Goal: Task Accomplishment & Management: Manage account settings

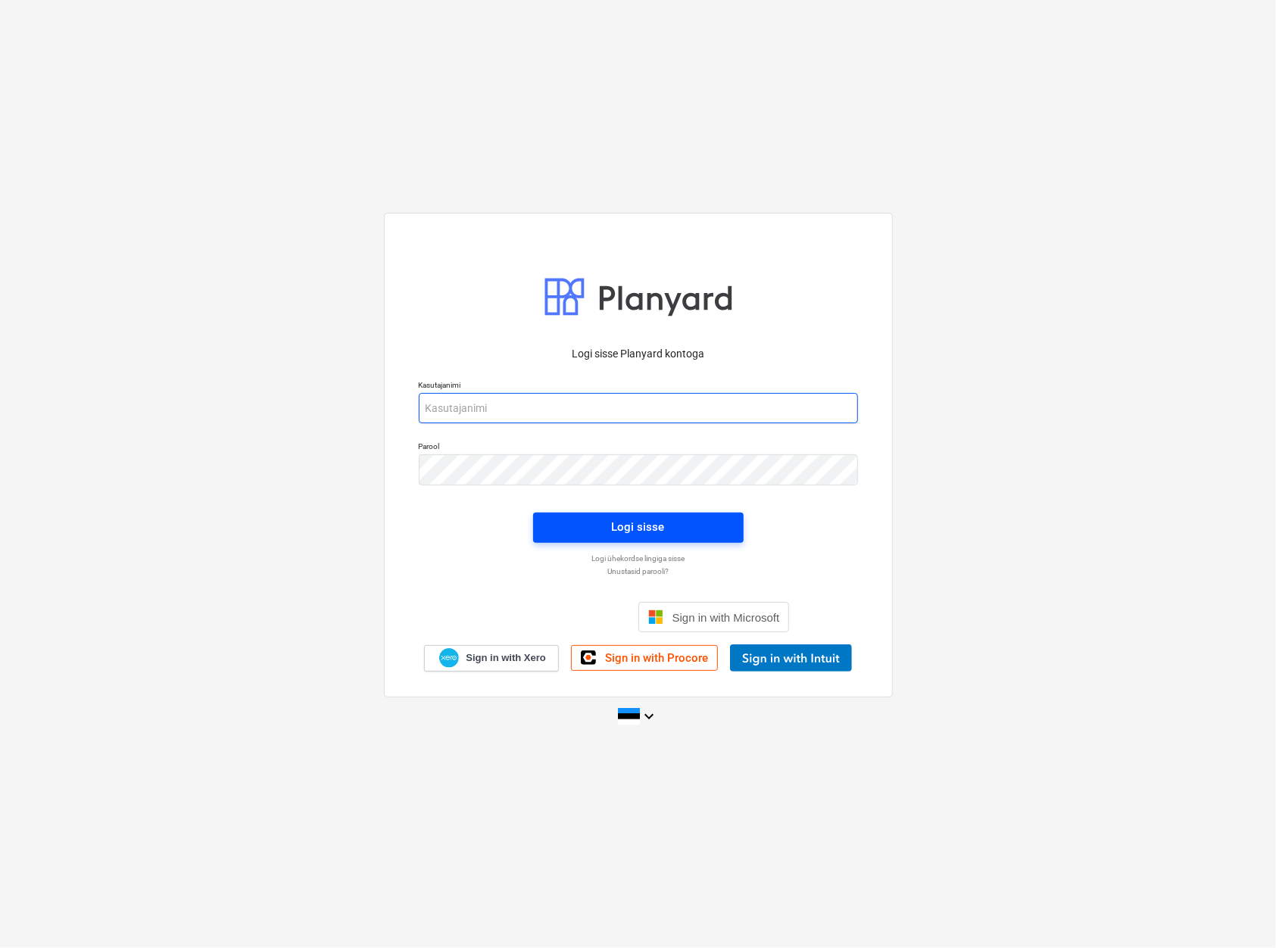
type input "[EMAIL_ADDRESS][DOMAIN_NAME]"
click at [639, 522] on div "Logi sisse" at bounding box center [638, 527] width 53 height 20
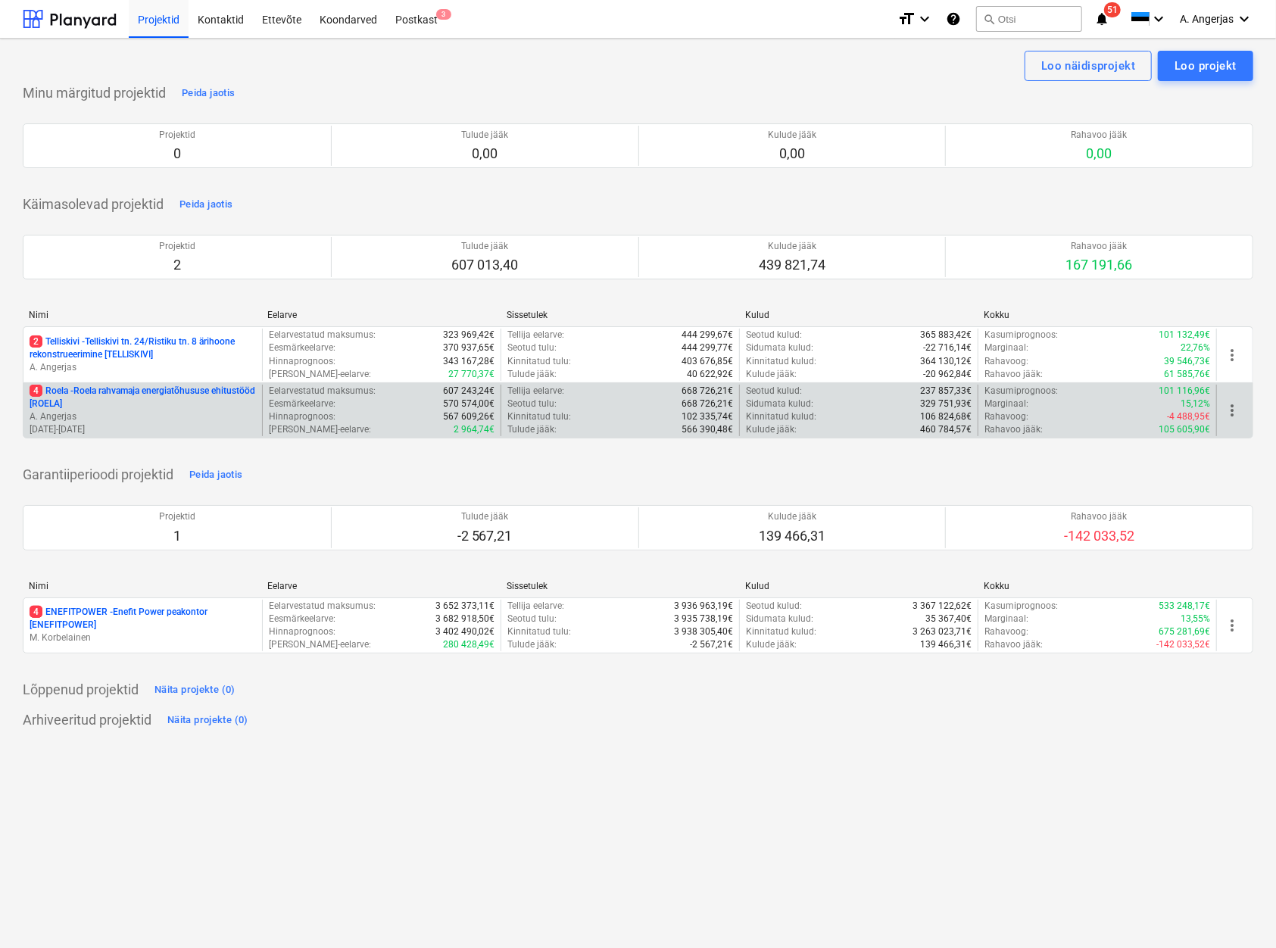
click at [139, 409] on p "4 Roela - Roela rahvamaja energiatõhususe ehitustööd [ROELA]" at bounding box center [143, 398] width 226 height 26
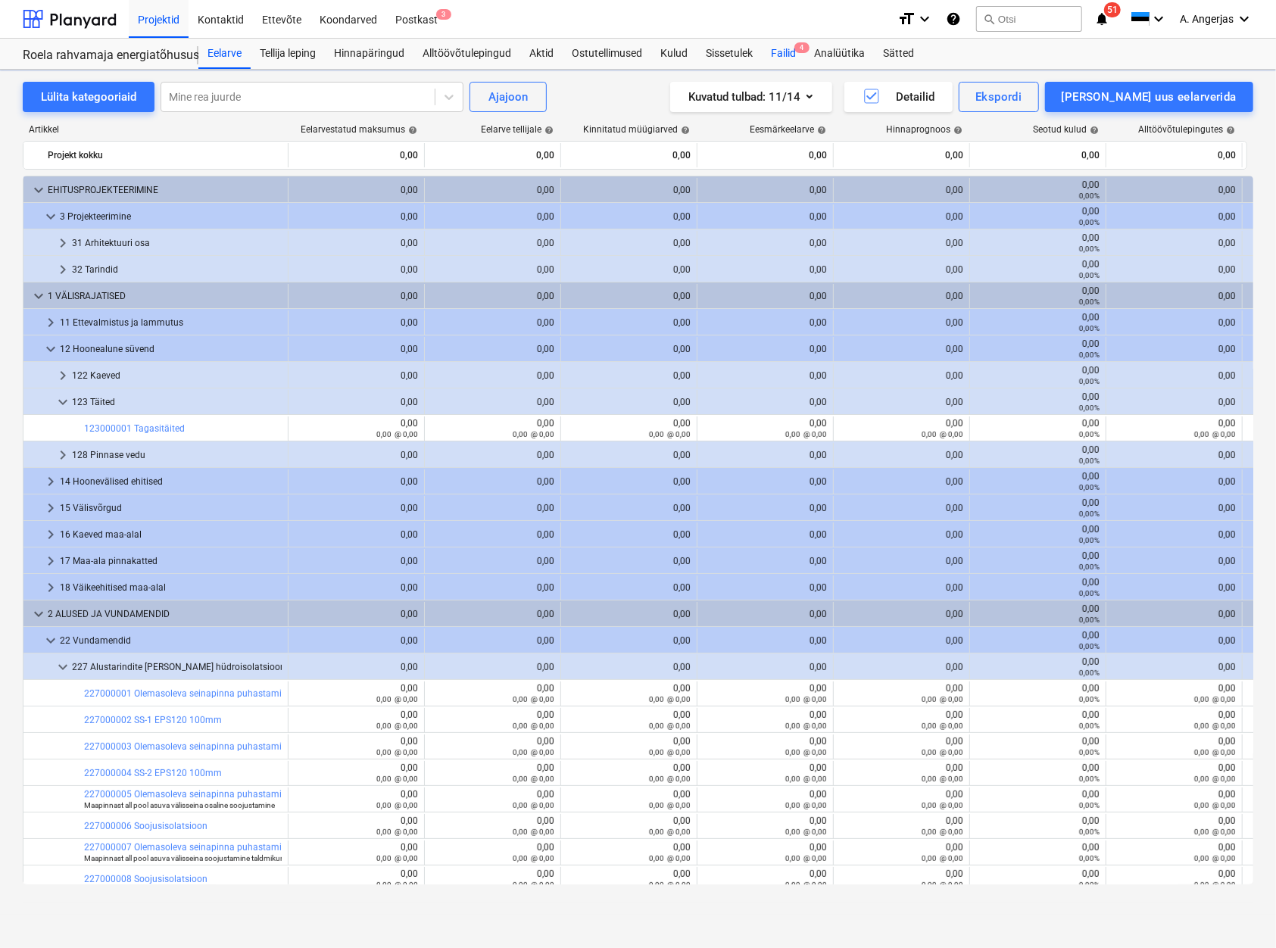
click at [779, 50] on div "Failid 4" at bounding box center [783, 54] width 43 height 30
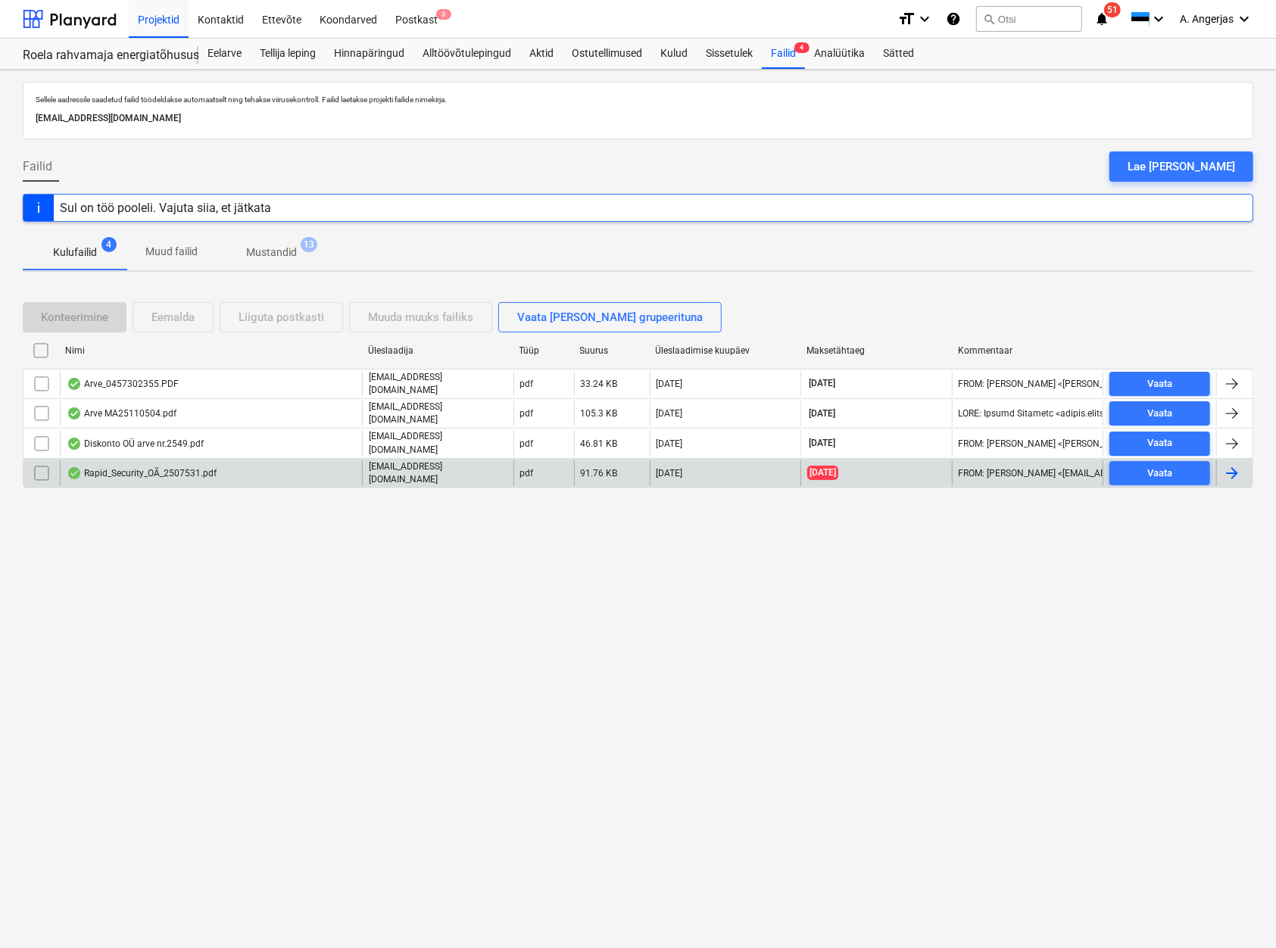
click at [186, 472] on div "Rapid_Security_OÃ_2507531.pdf" at bounding box center [142, 473] width 150 height 12
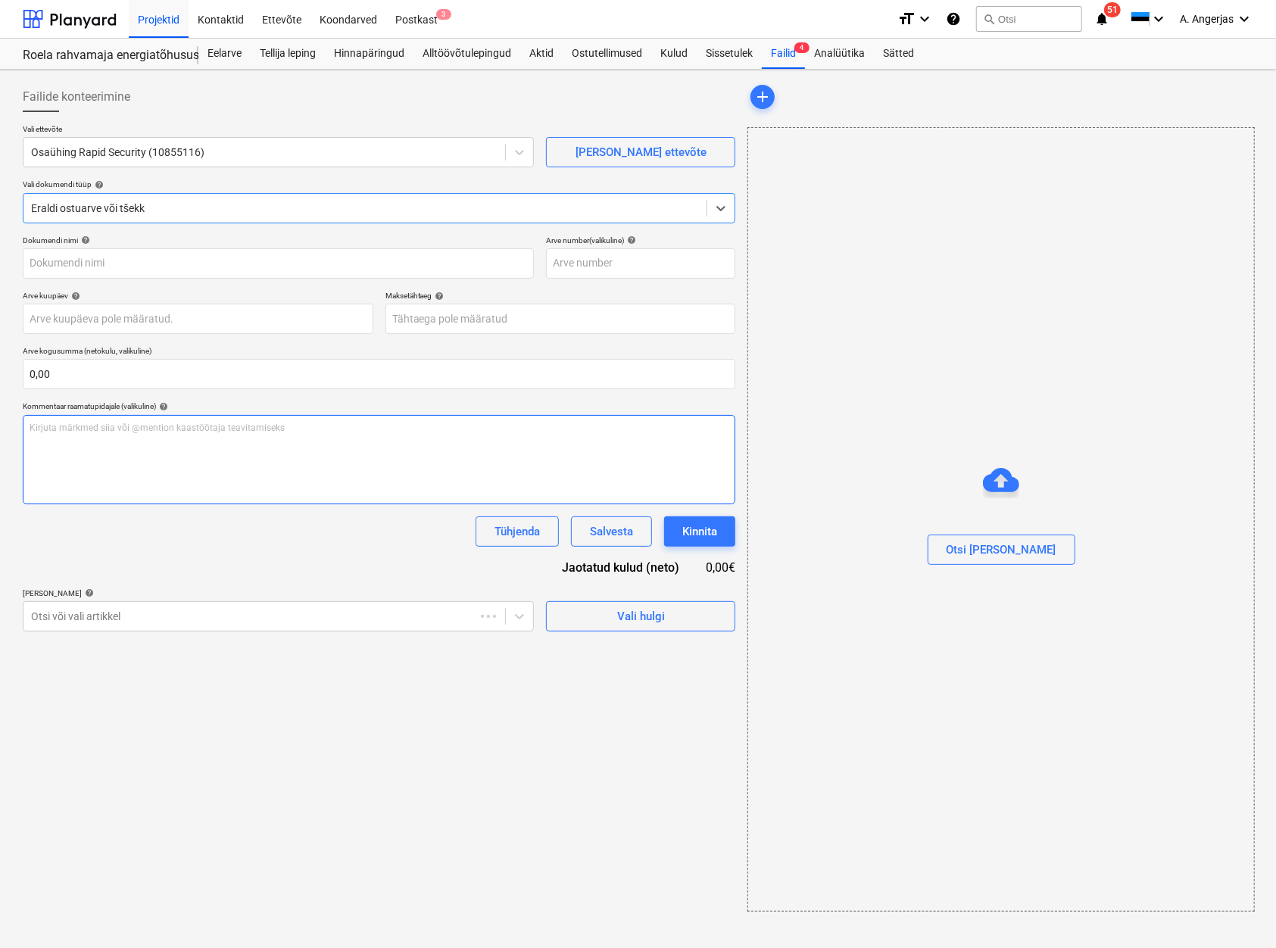
type input "2507531"
type input "[DATE]"
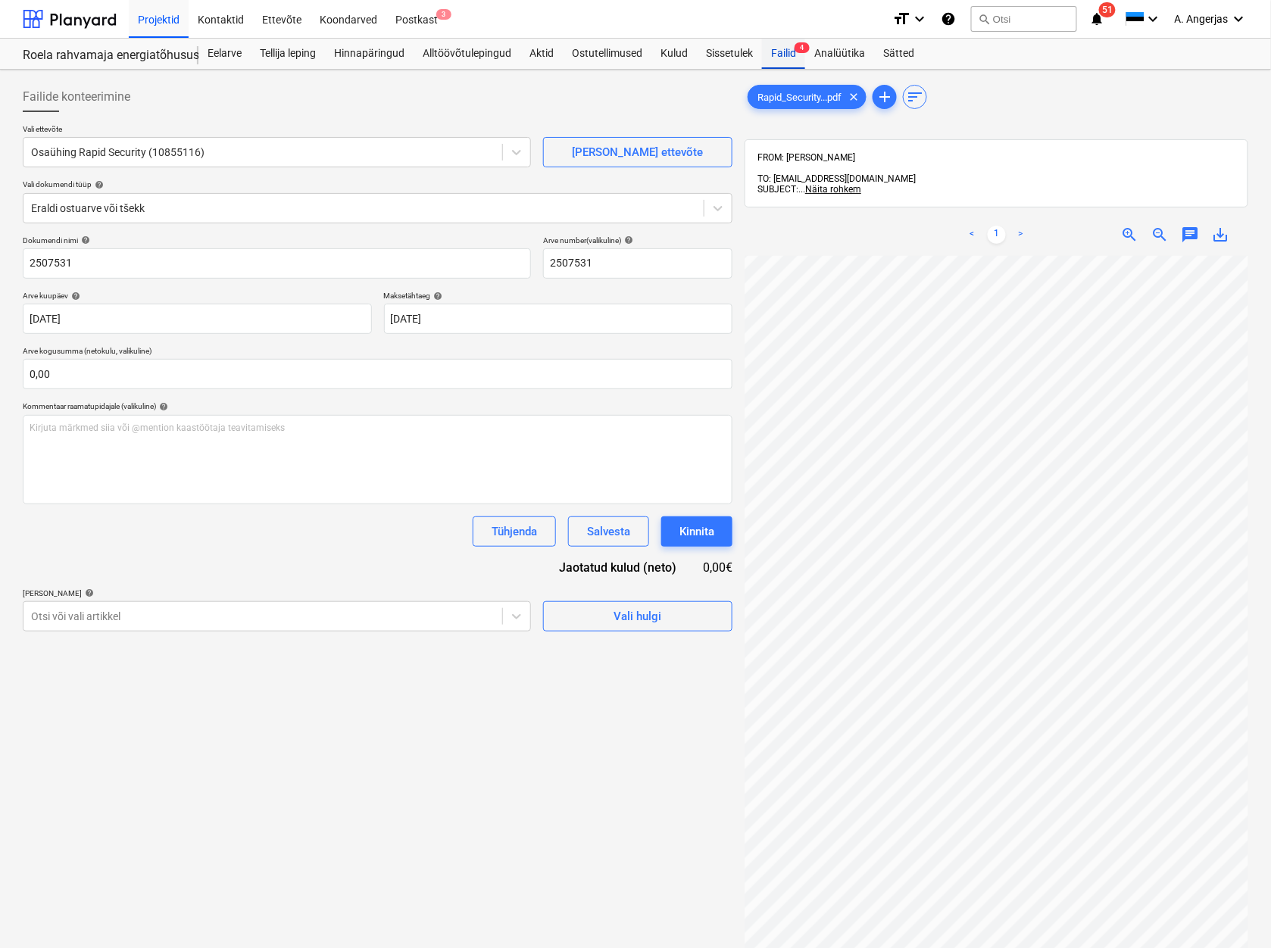
click at [784, 49] on div "Failid 4" at bounding box center [783, 54] width 43 height 30
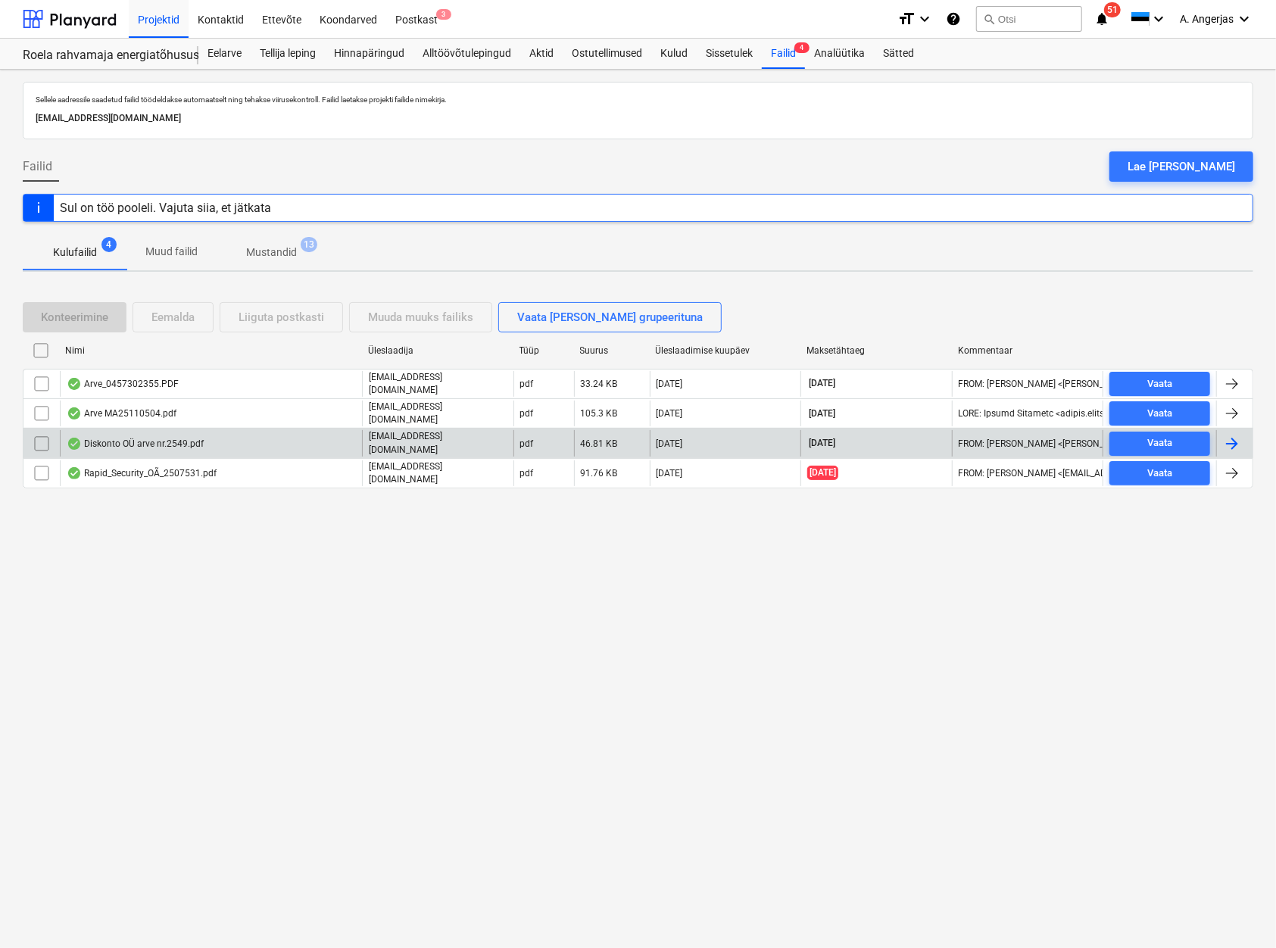
click at [168, 446] on div "Diskonto OÜ arve nr.2549.pdf" at bounding box center [135, 444] width 137 height 12
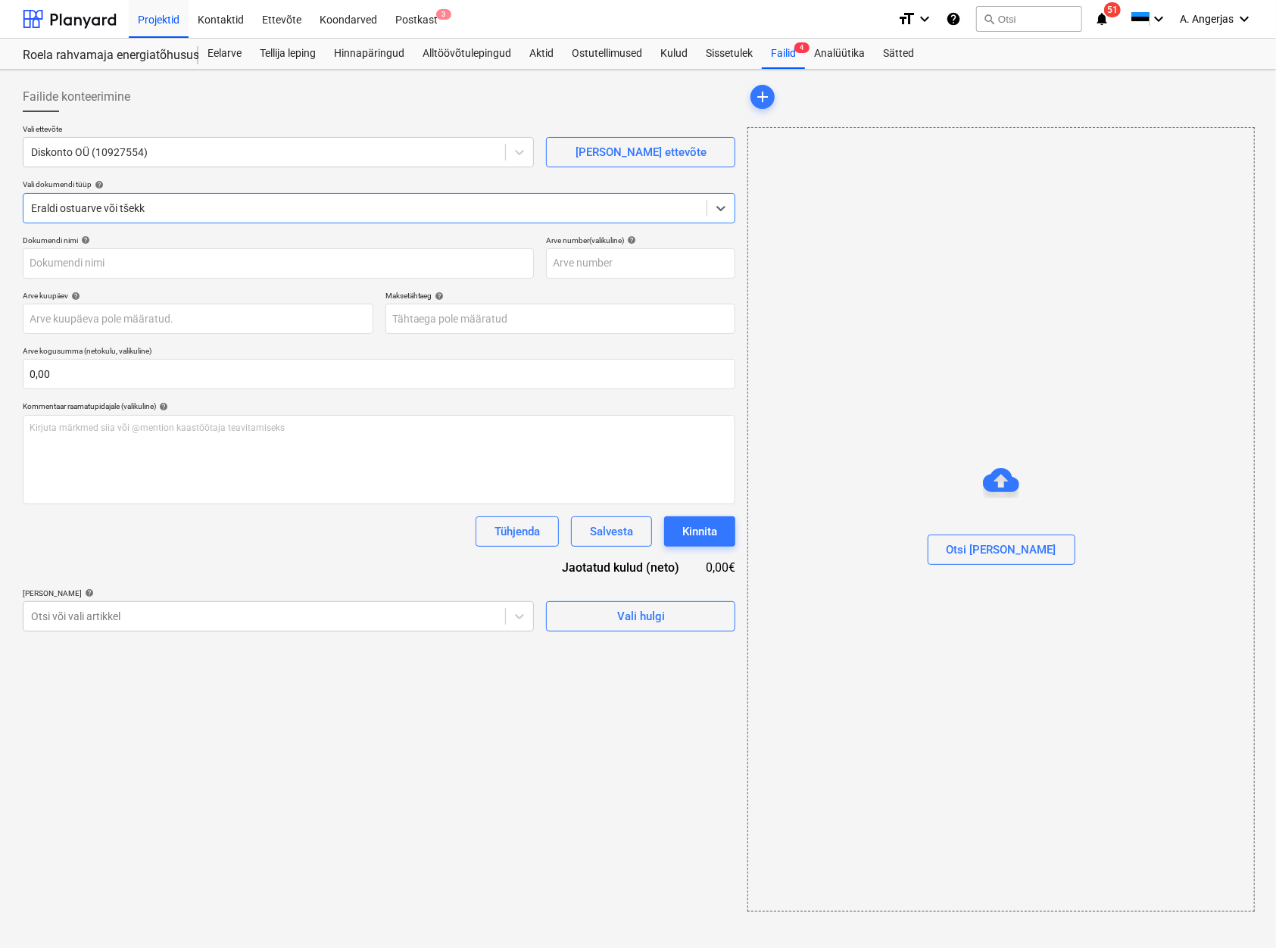
type input "2549"
type input "[DATE]"
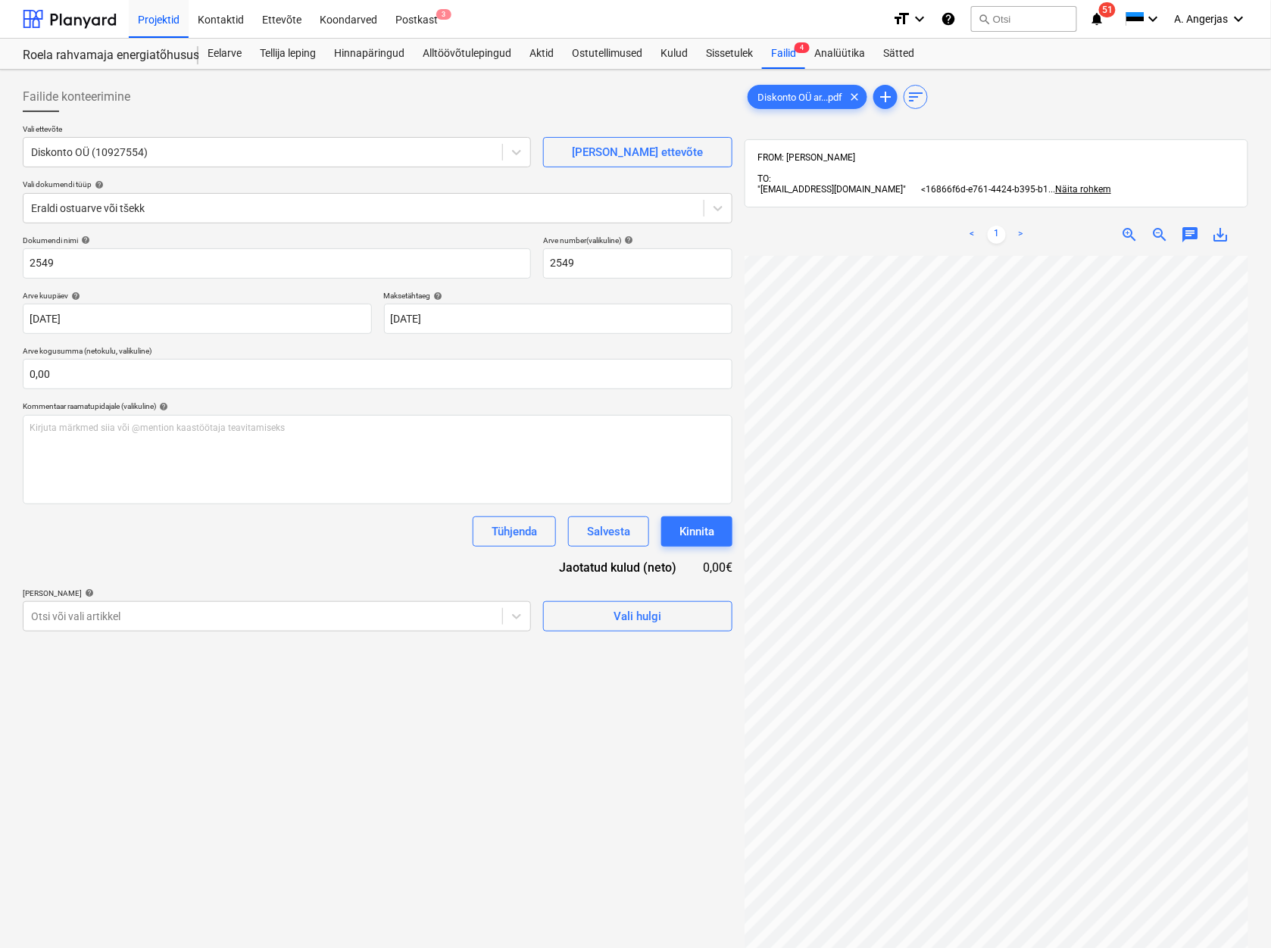
scroll to position [61, 179]
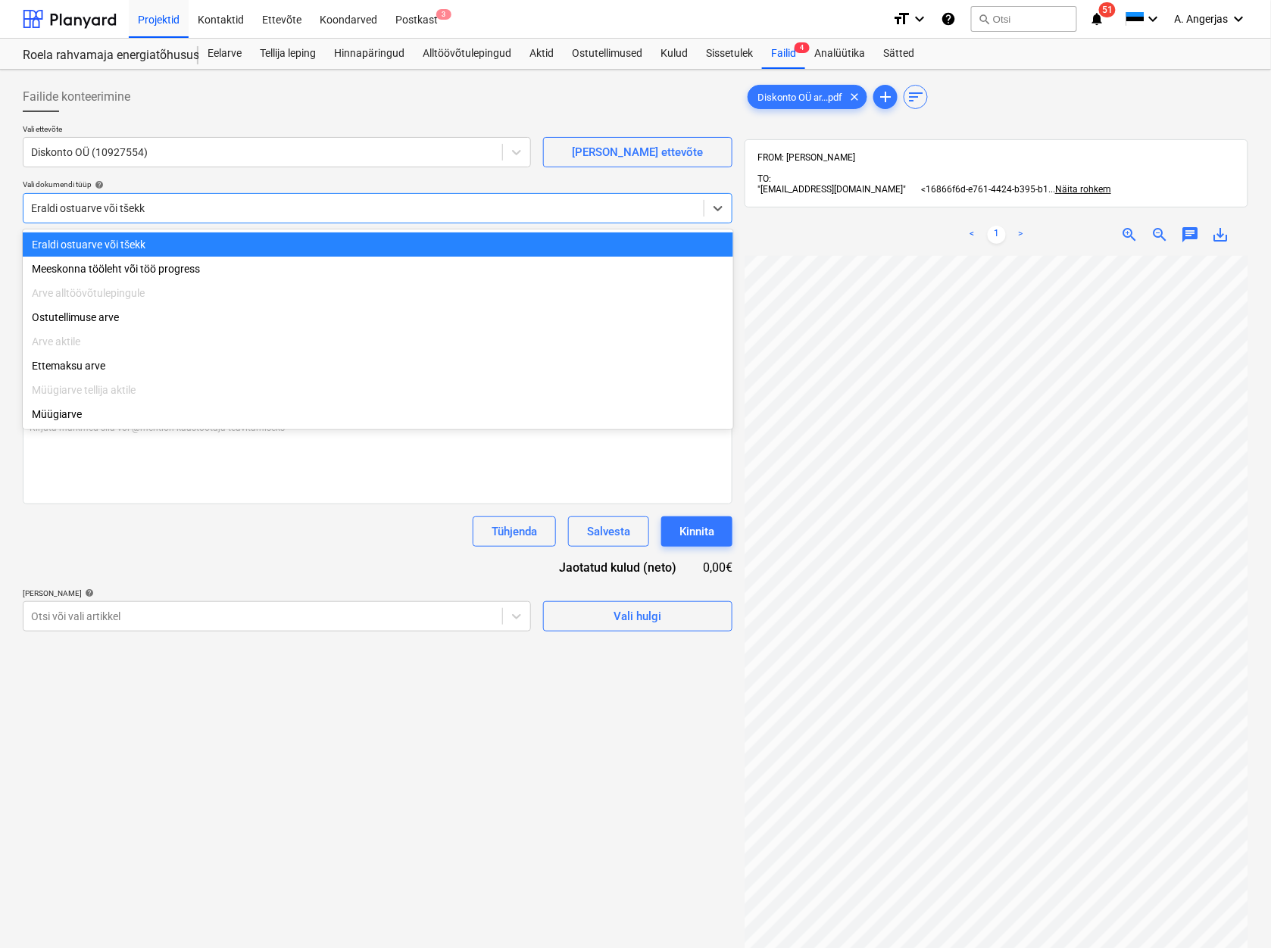
click at [212, 207] on div at bounding box center [363, 208] width 665 height 15
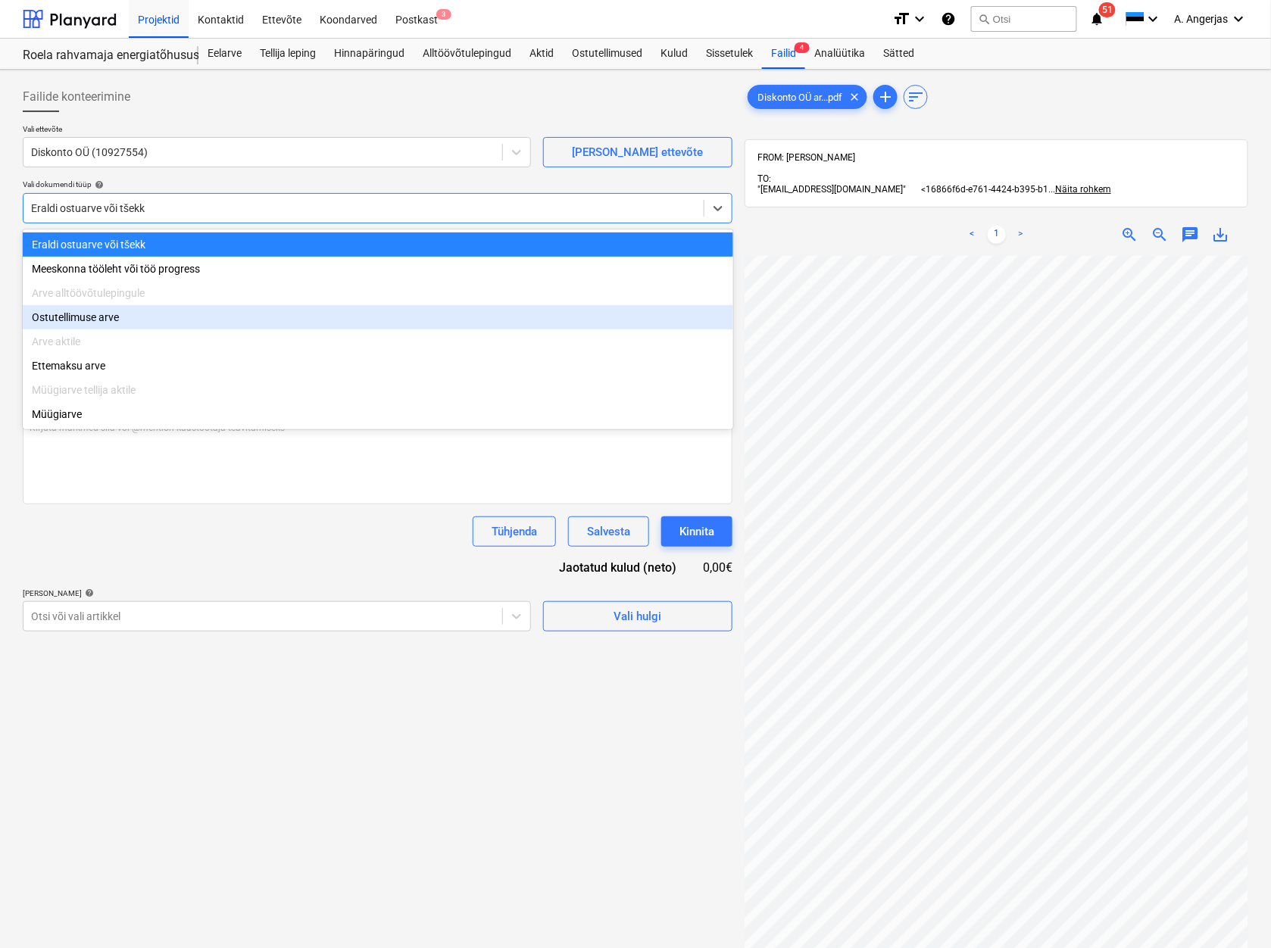
click at [191, 327] on div "Ostutellimuse arve" at bounding box center [378, 317] width 710 height 24
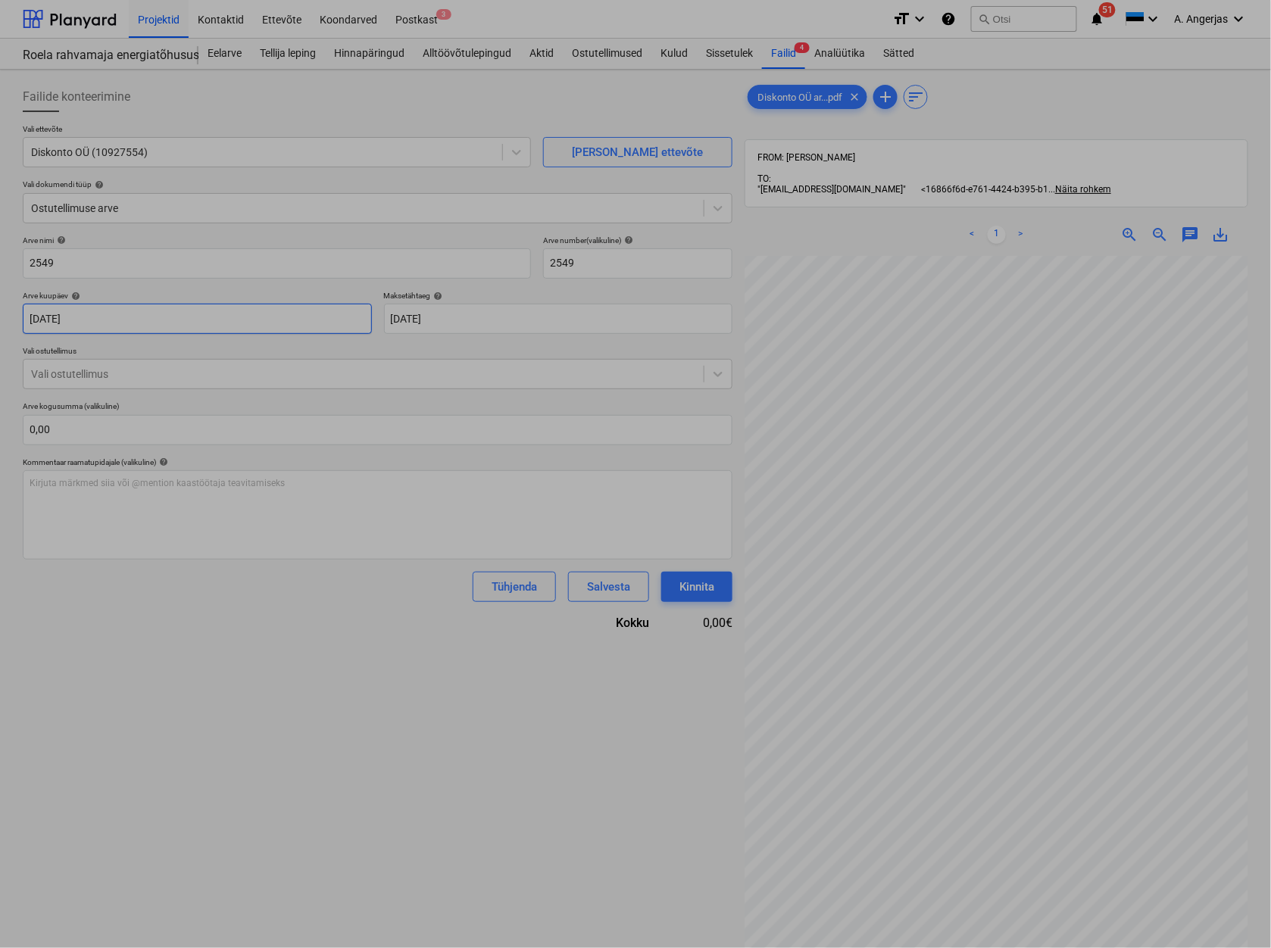
click at [191, 327] on body "Projektid Kontaktid Ettevõte Koondarved Postkast 3 format_size keyboard_arrow_d…" at bounding box center [635, 474] width 1271 height 948
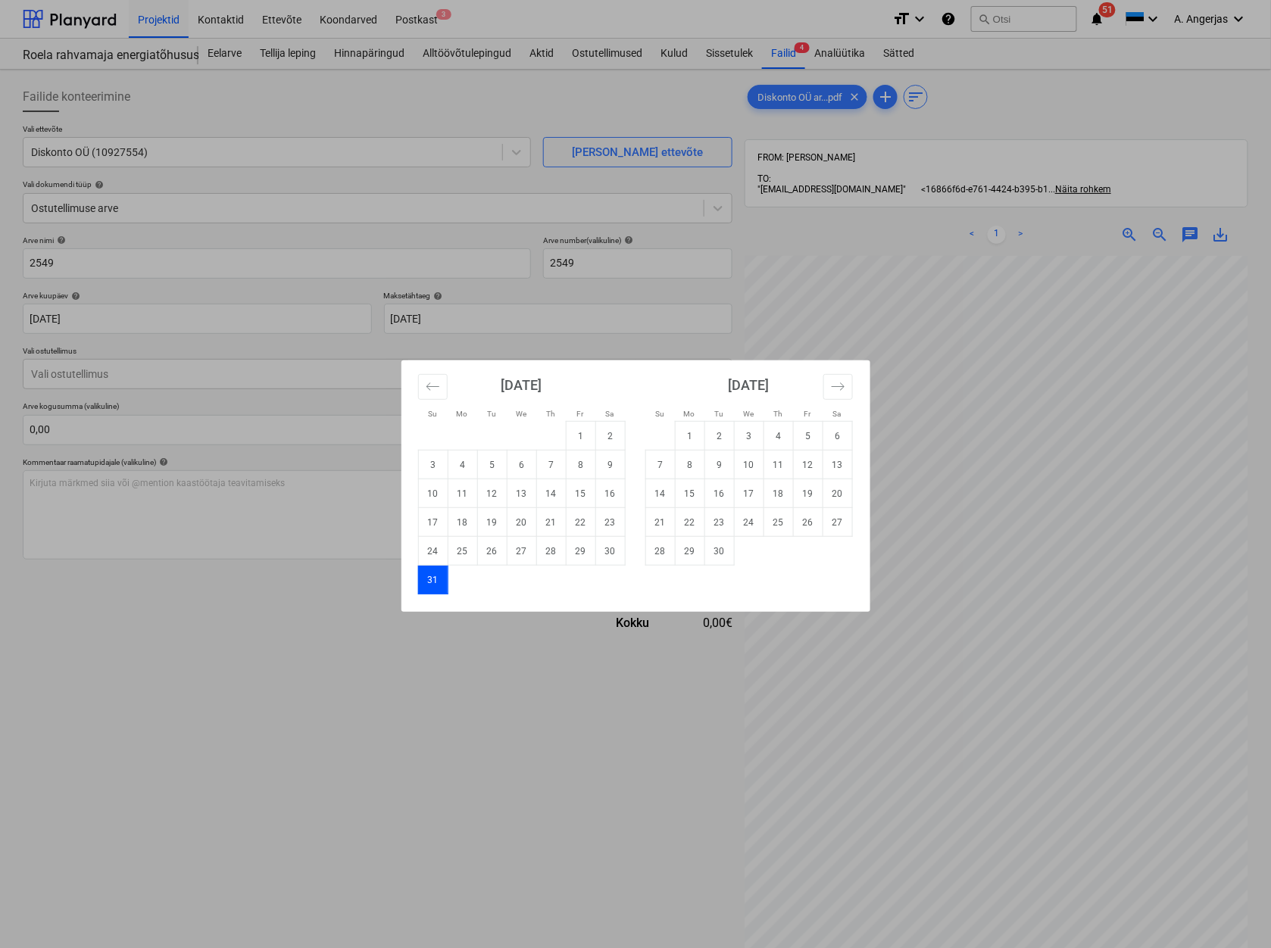
click at [210, 423] on div "Su Mo Tu We Th Fr Sa Su Mo Tu We Th Fr Sa [DATE] 1 2 3 4 5 6 7 8 9 10 11 12 13 …" at bounding box center [635, 474] width 1271 height 948
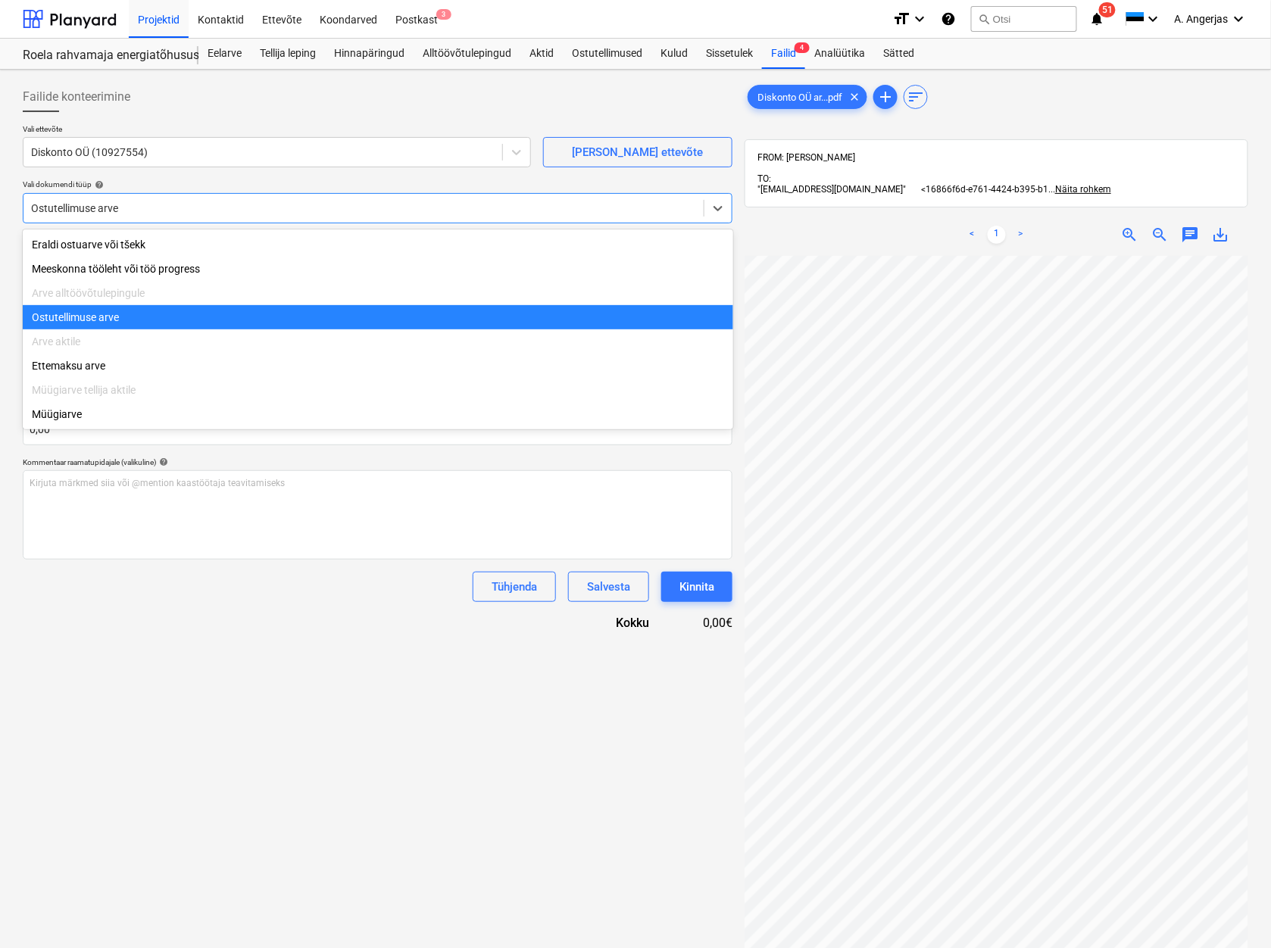
click at [211, 209] on div at bounding box center [363, 208] width 665 height 15
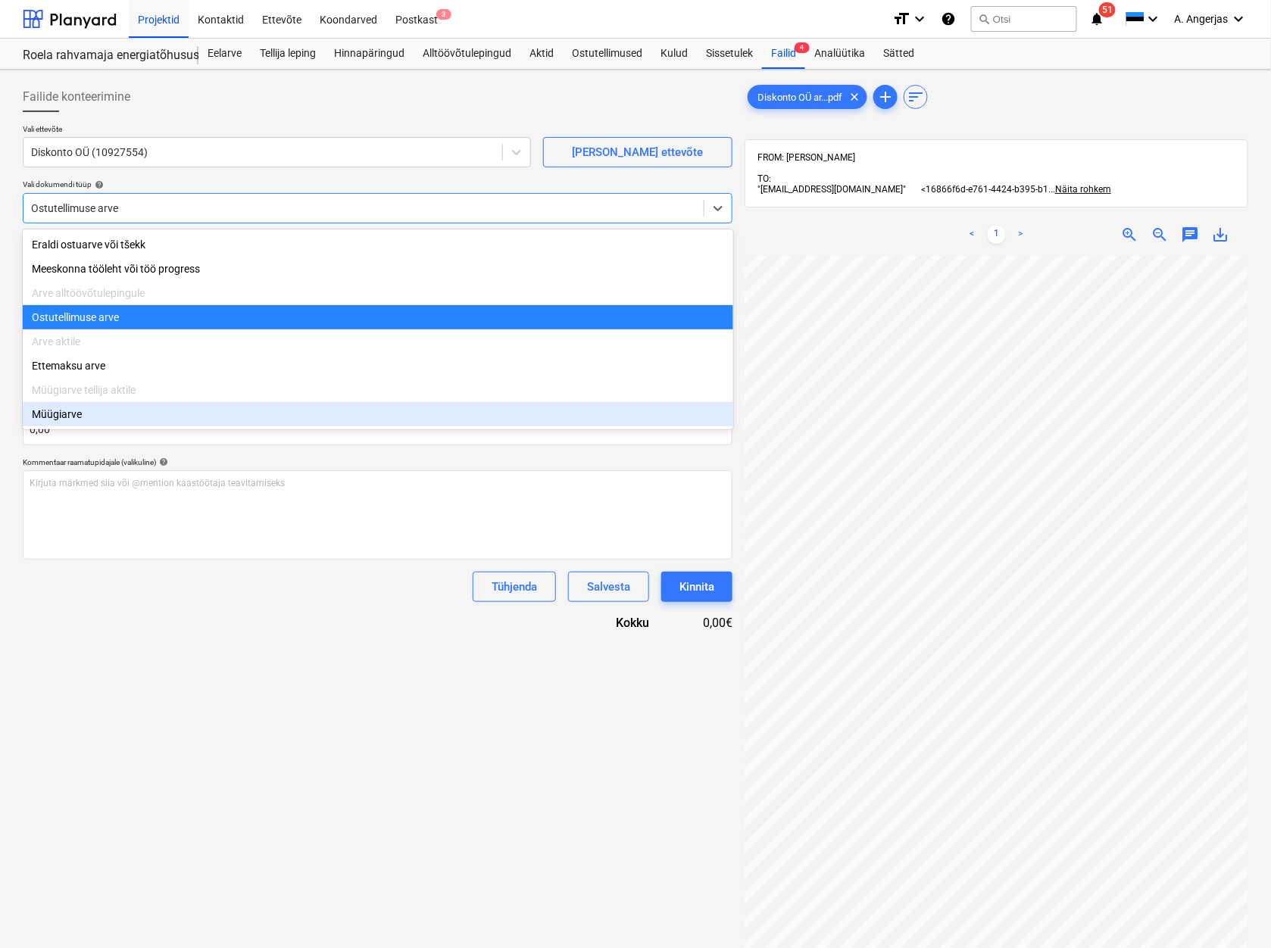
click at [164, 594] on div "Tühjenda Salvesta Kinnita" at bounding box center [377, 587] width 709 height 30
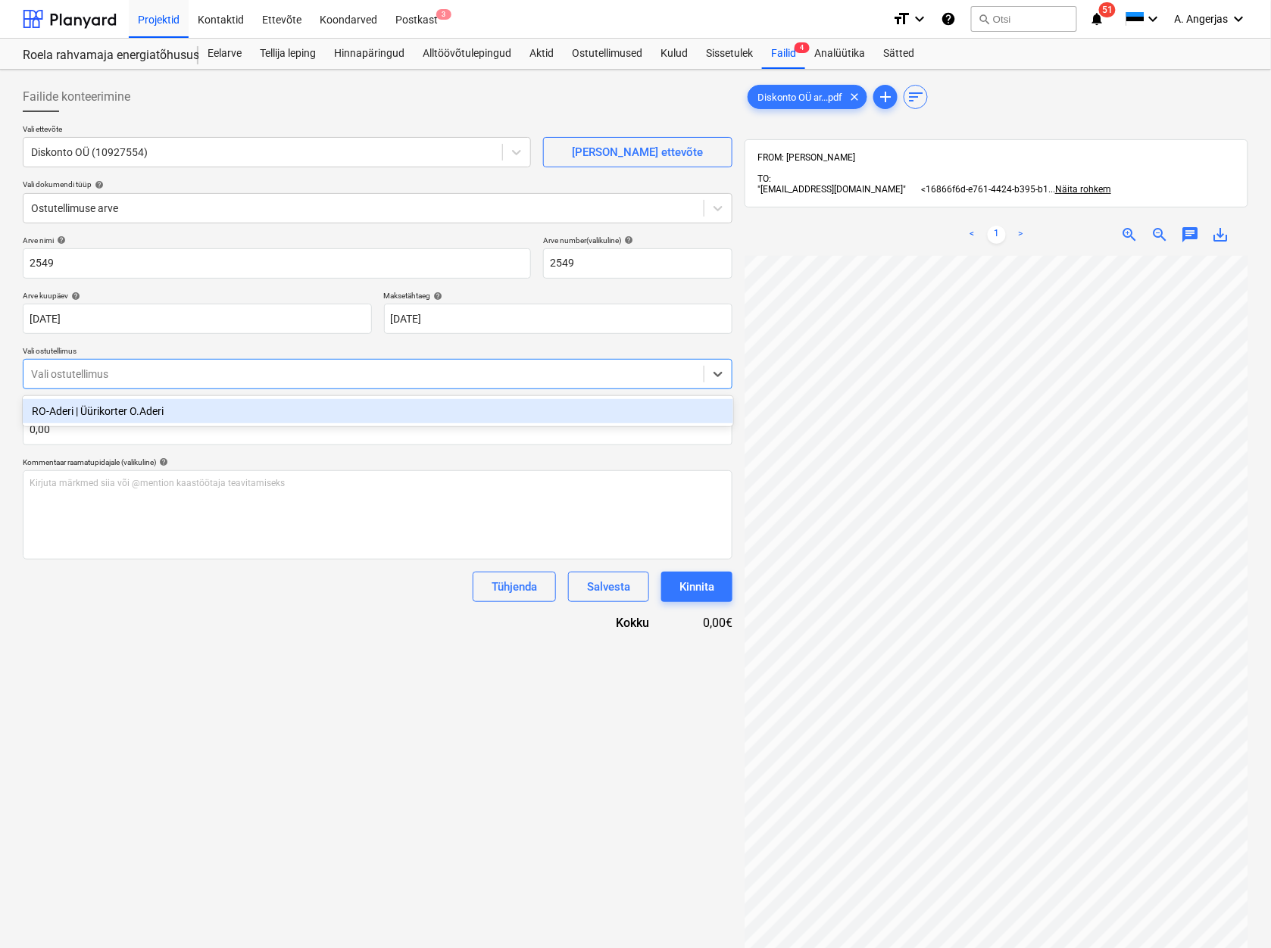
click at [121, 383] on div "Vali ostutellimus" at bounding box center [363, 373] width 680 height 21
click at [111, 416] on div "RO-Aderi | Üürikorter O.Aderi" at bounding box center [378, 411] width 710 height 24
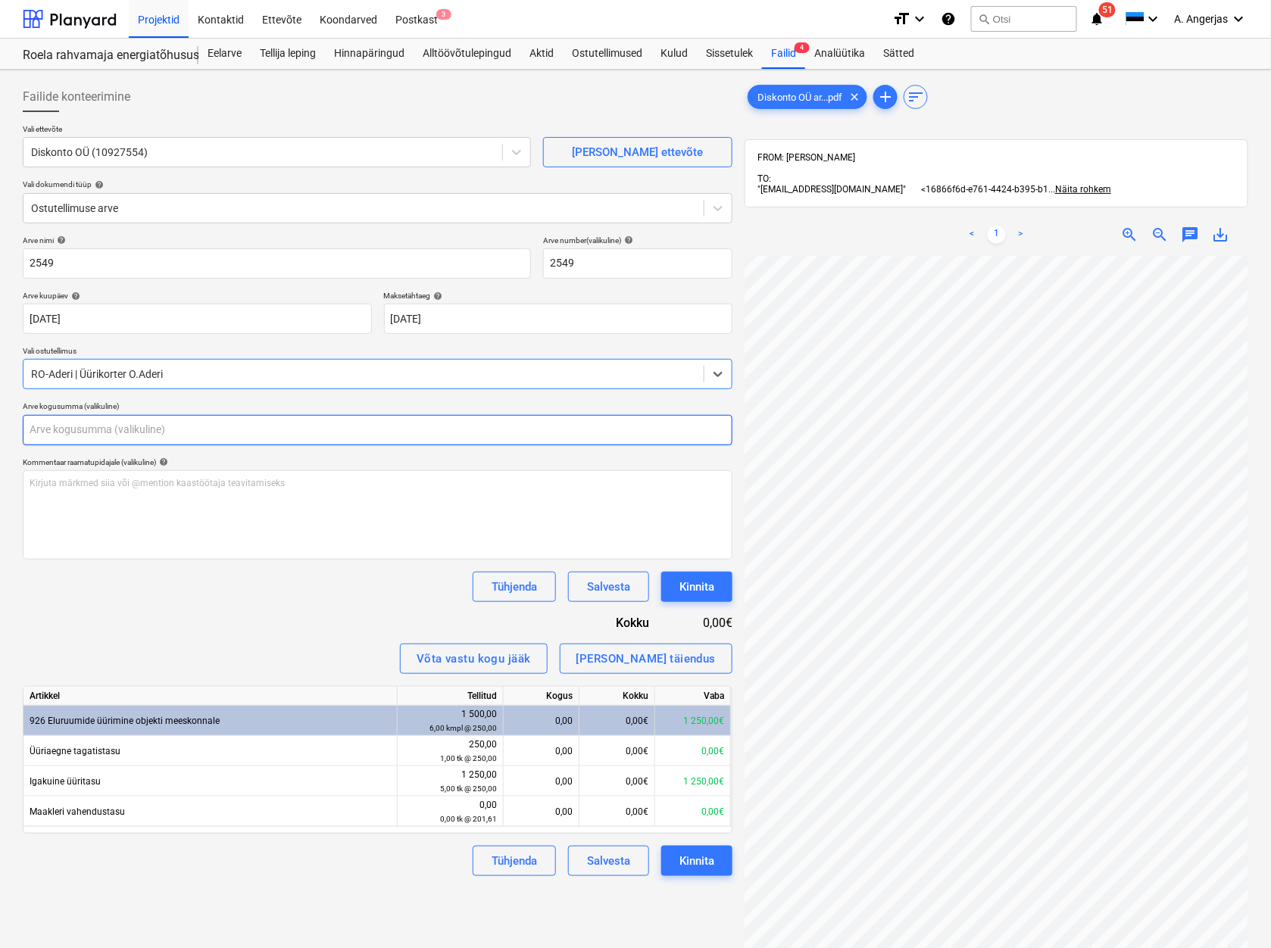
click at [106, 425] on input "text" at bounding box center [377, 430] width 709 height 30
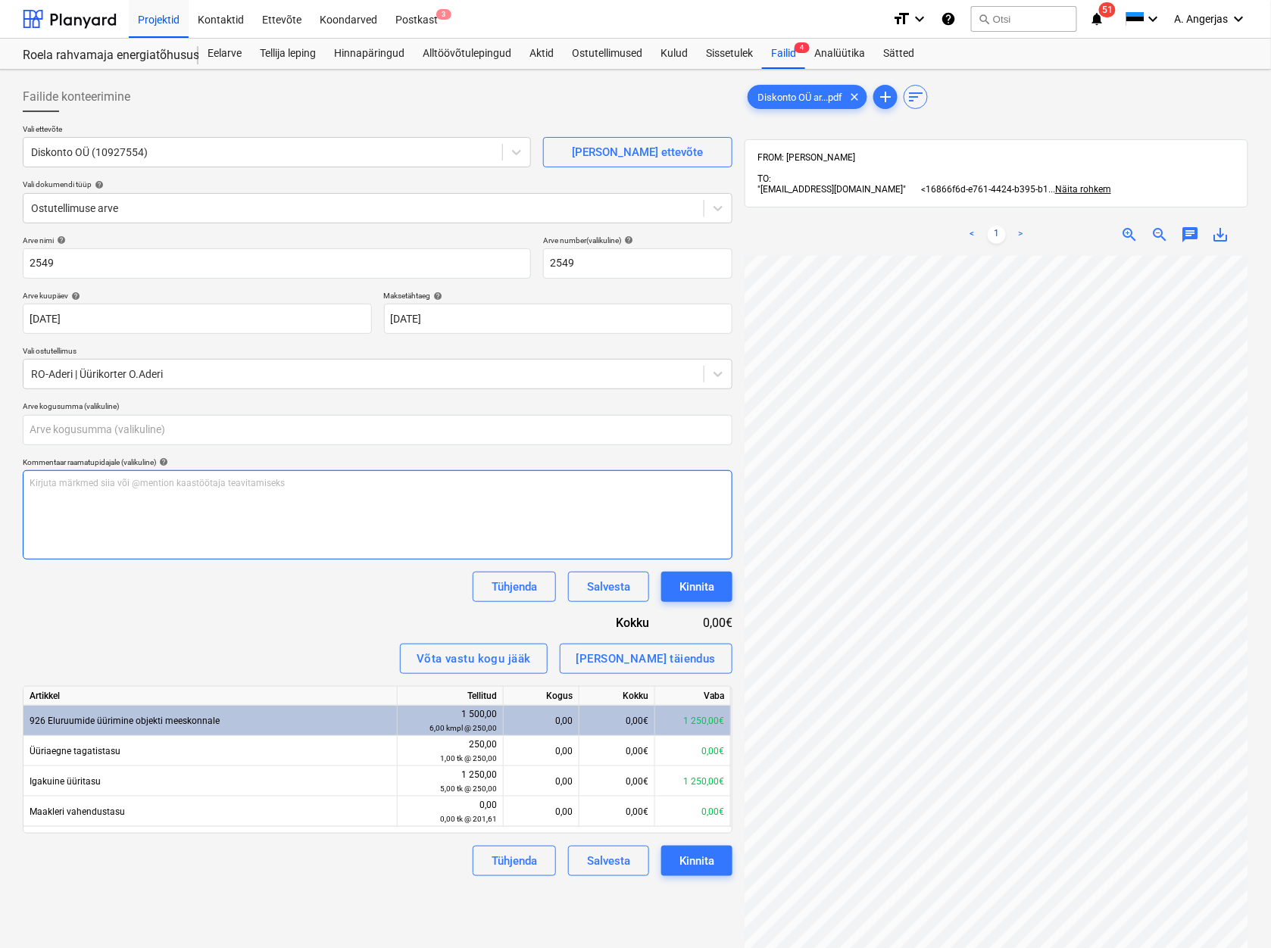
type input "0,00"
click at [82, 497] on div "Kirjuta märkmed siia või @mention kaastöötaja teavitamiseks ﻿" at bounding box center [377, 514] width 709 height 89
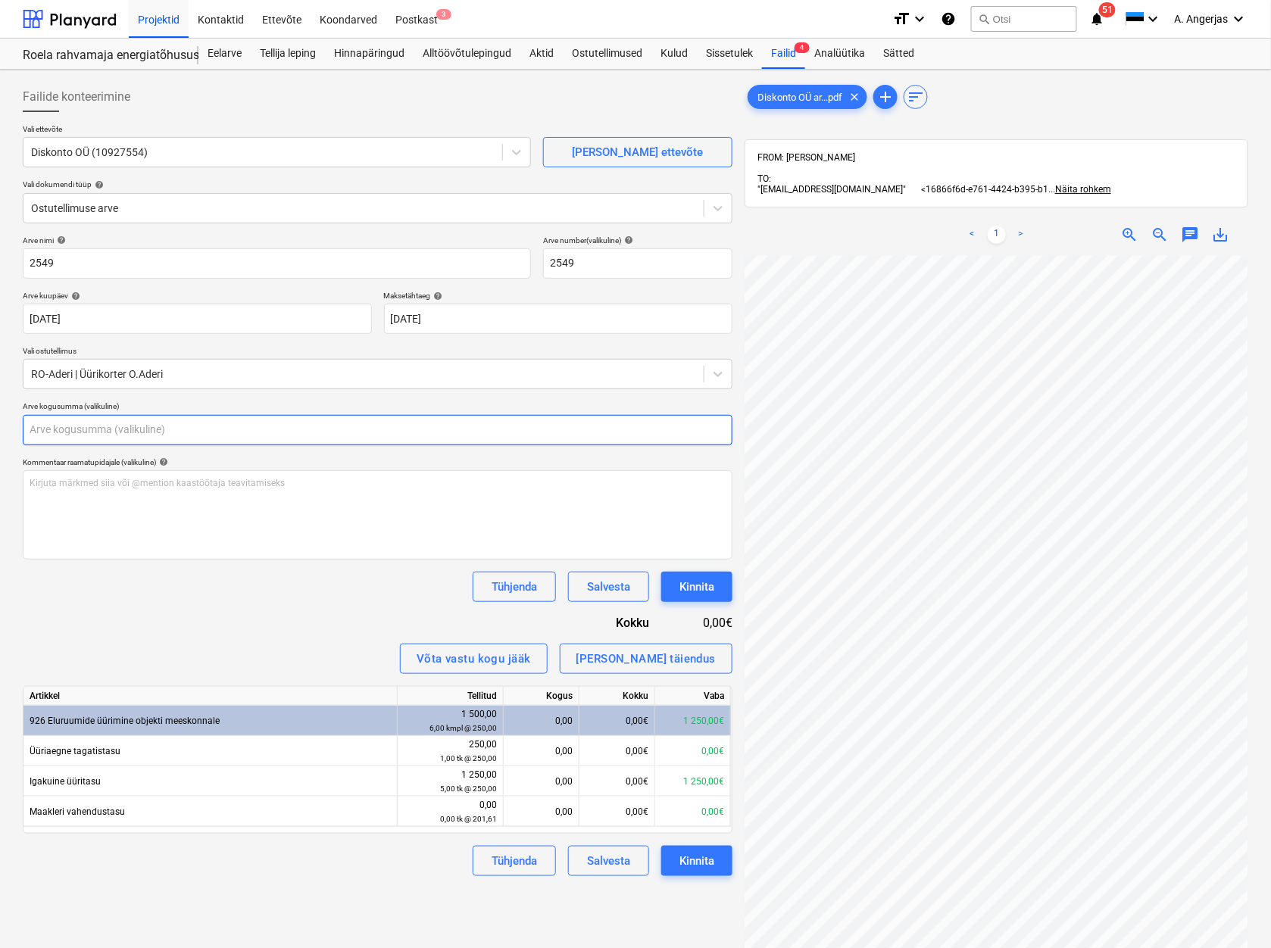
click at [113, 435] on input "text" at bounding box center [377, 430] width 709 height 30
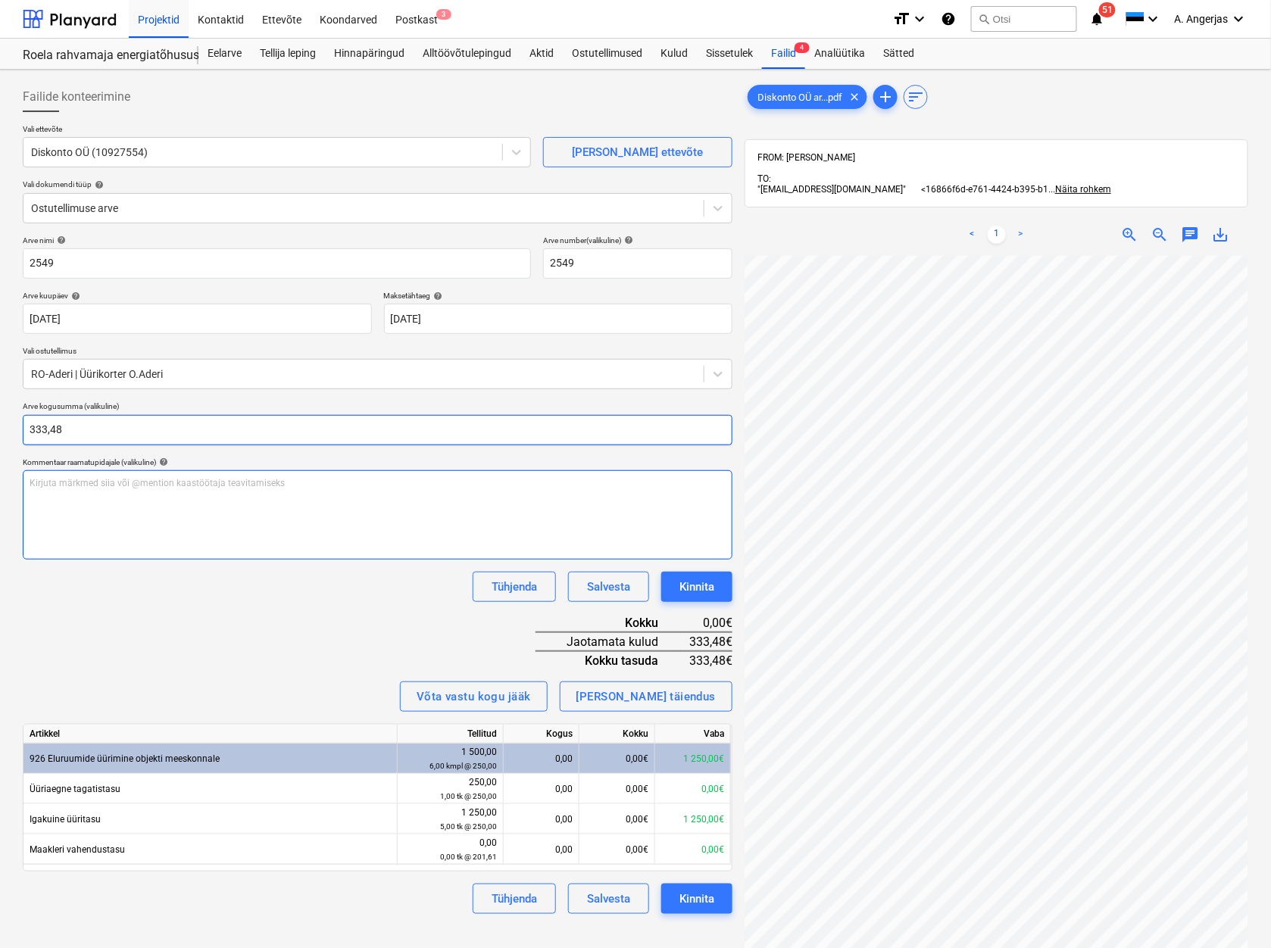
type input "333,48"
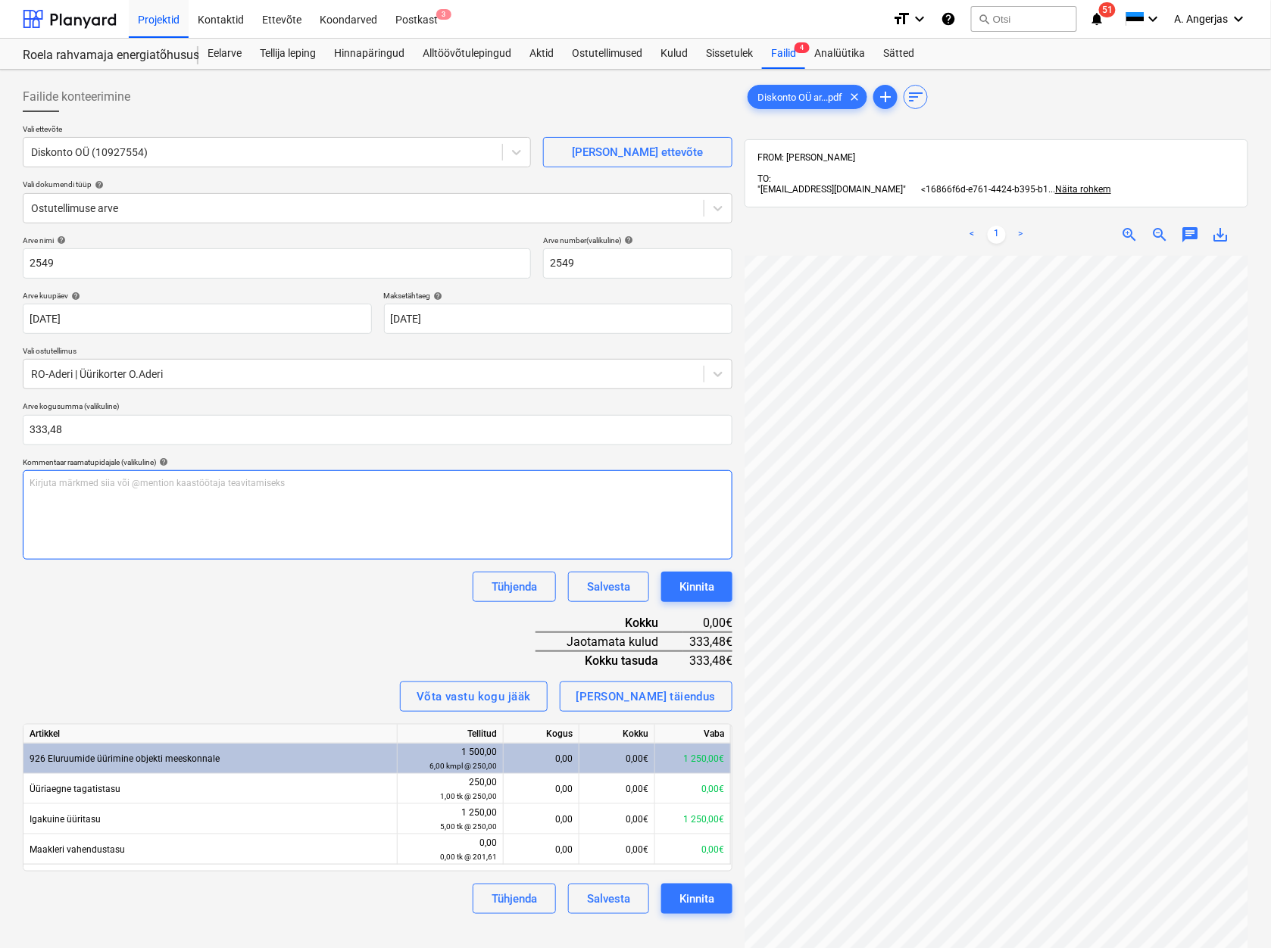
click at [95, 554] on div "Kirjuta märkmed siia või @mention kaastöötaja teavitamiseks ﻿" at bounding box center [377, 514] width 709 height 89
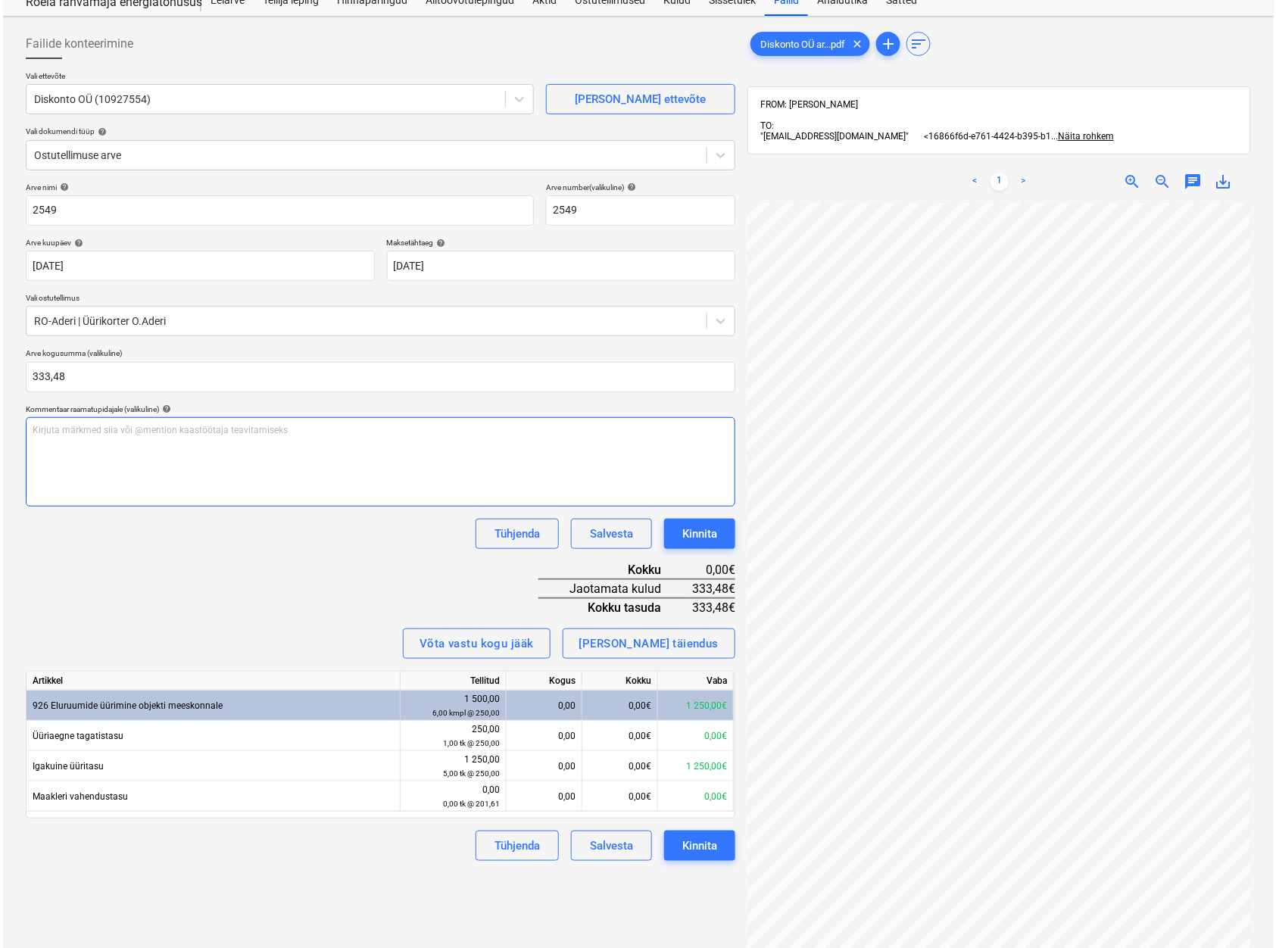
scroll to position [101, 0]
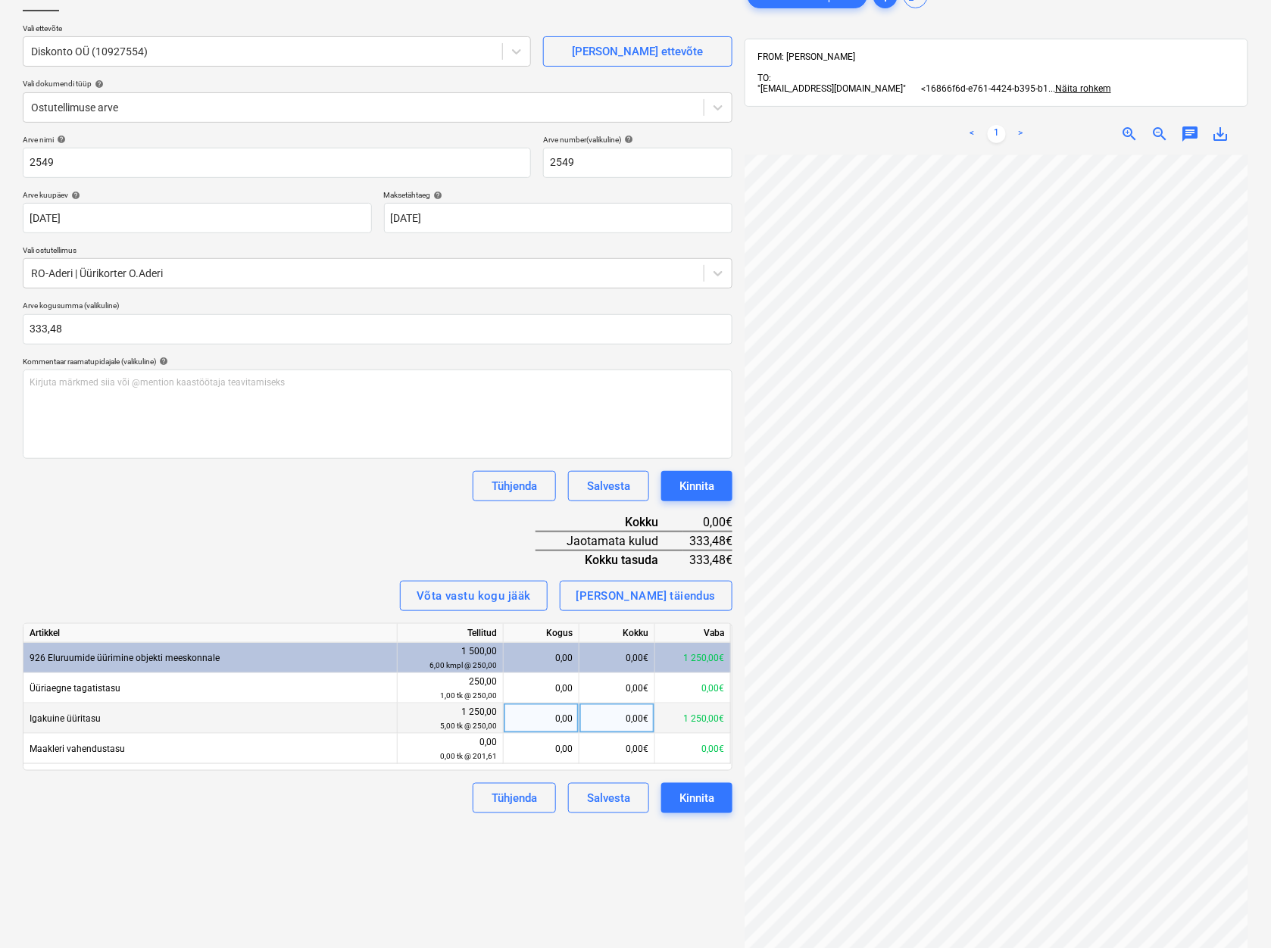
click at [559, 713] on div "0,00" at bounding box center [541, 718] width 63 height 30
type input "1"
click at [650, 710] on div "250,00€" at bounding box center [617, 718] width 76 height 30
type input "333,48"
click at [349, 856] on div "Failide konteerimine Vali ettevõte Diskonto OÜ (10927554) [PERSON_NAME] uus ett…" at bounding box center [378, 521] width 722 height 1092
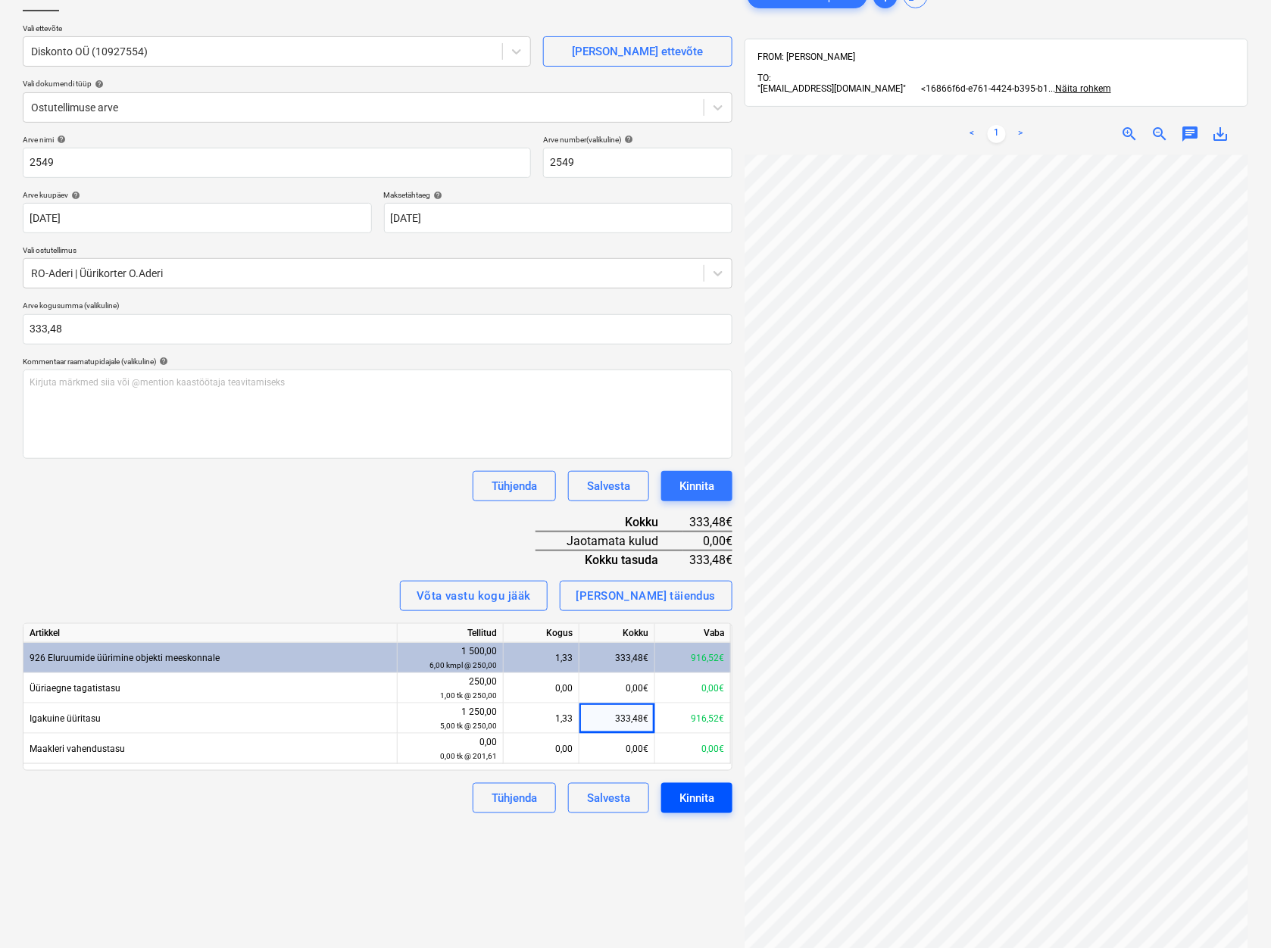
click at [719, 800] on button "Kinnita" at bounding box center [696, 798] width 71 height 30
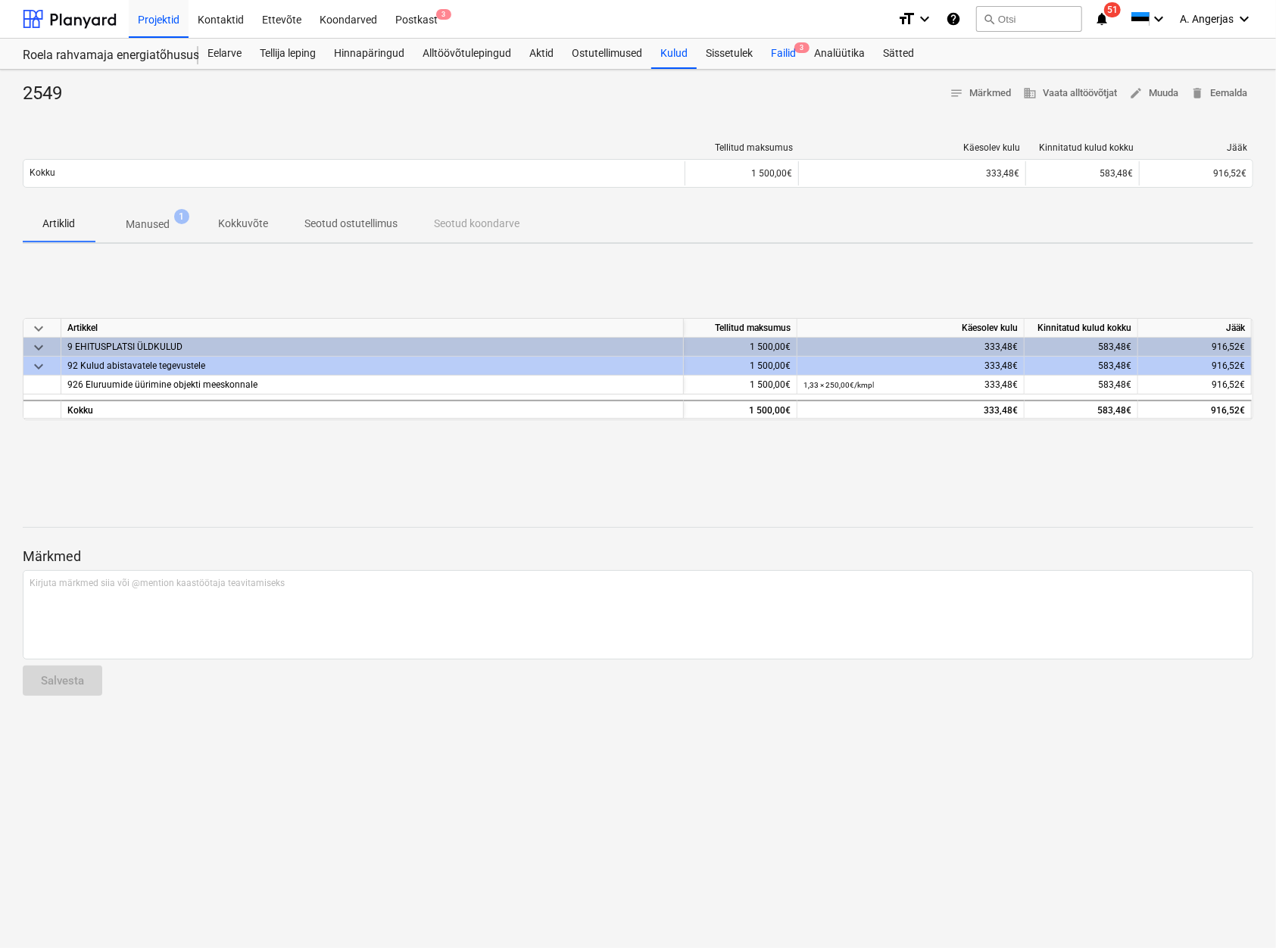
click at [782, 50] on div "Failid 3" at bounding box center [783, 54] width 43 height 30
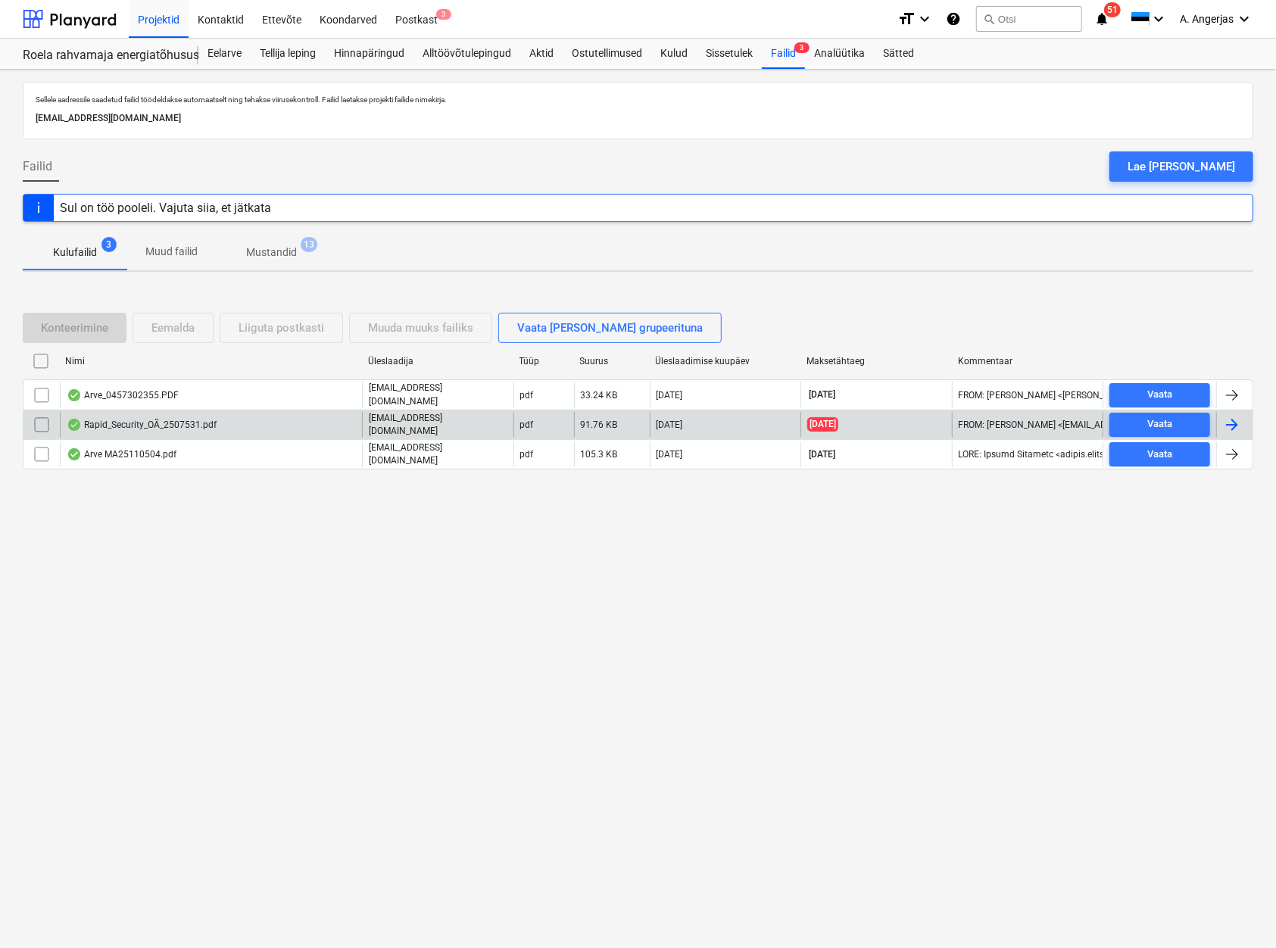
click at [153, 429] on div "Rapid_Security_OÃ_2507531.pdf" at bounding box center [142, 425] width 150 height 12
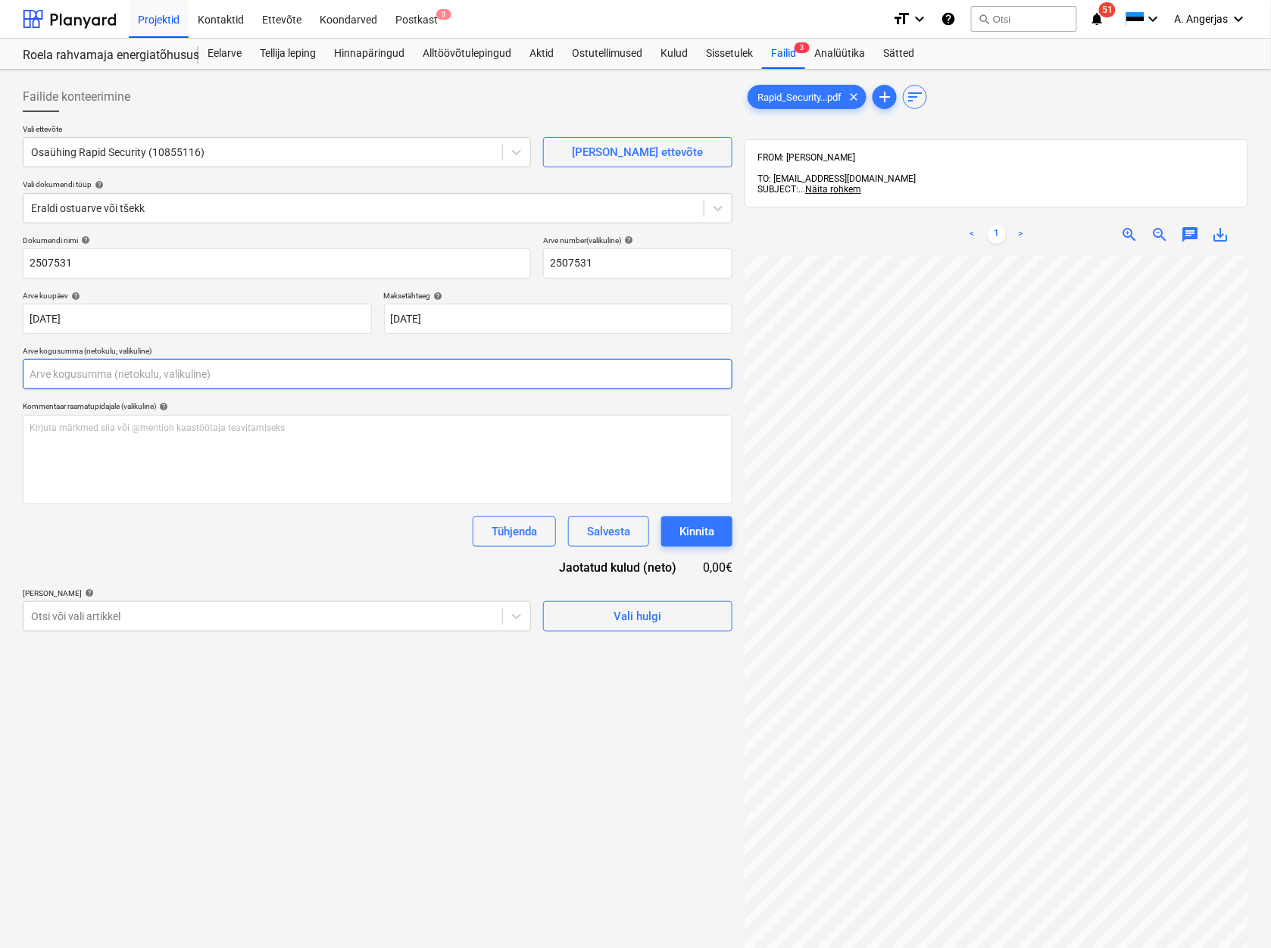
click at [134, 376] on input "text" at bounding box center [377, 374] width 709 height 30
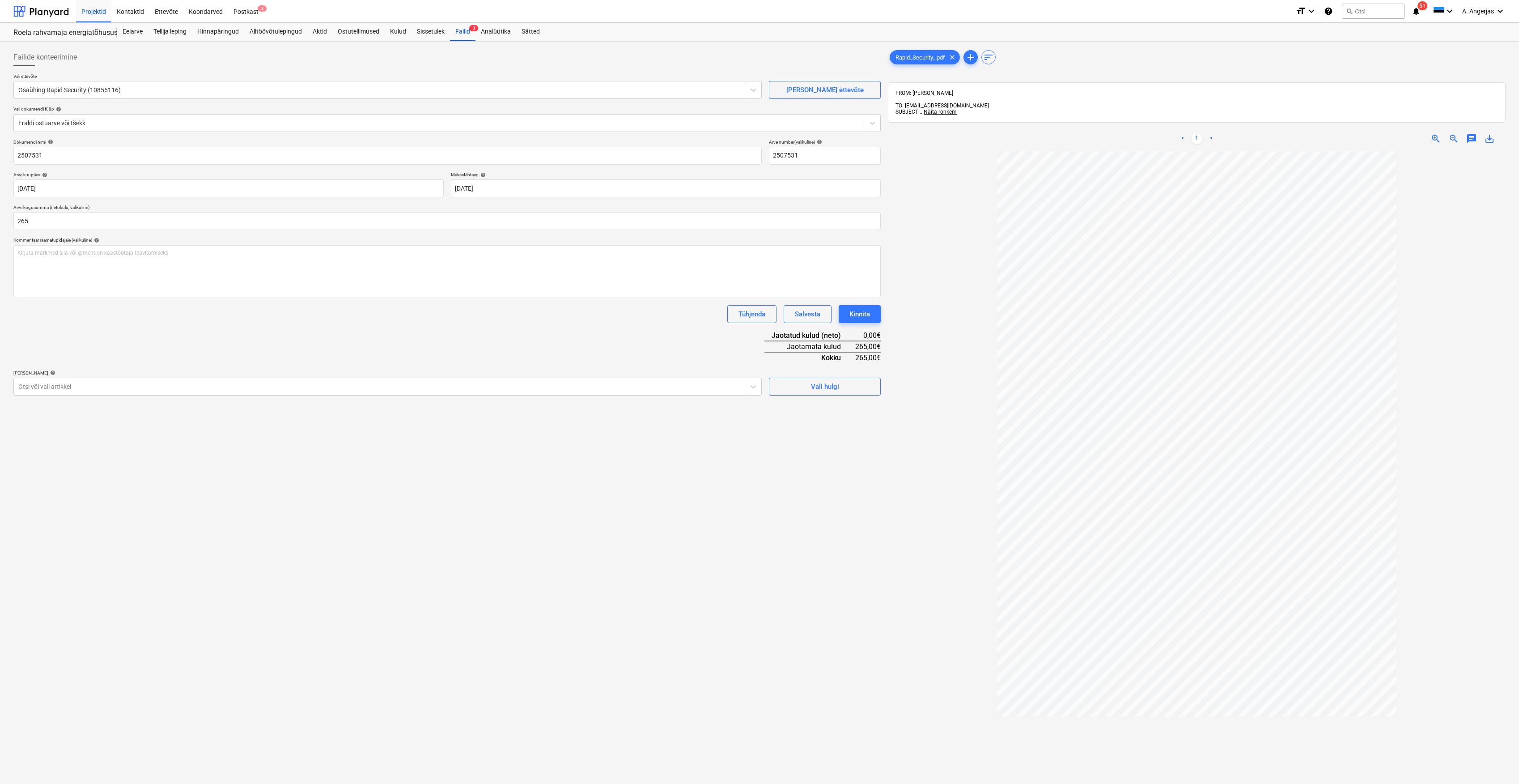
type input "265,00"
click at [183, 502] on div "Failide konteerimine Vali ettevõte Osaühing Rapid Security (10855116) [PERSON_N…" at bounding box center [447, 479] width 874 height 868
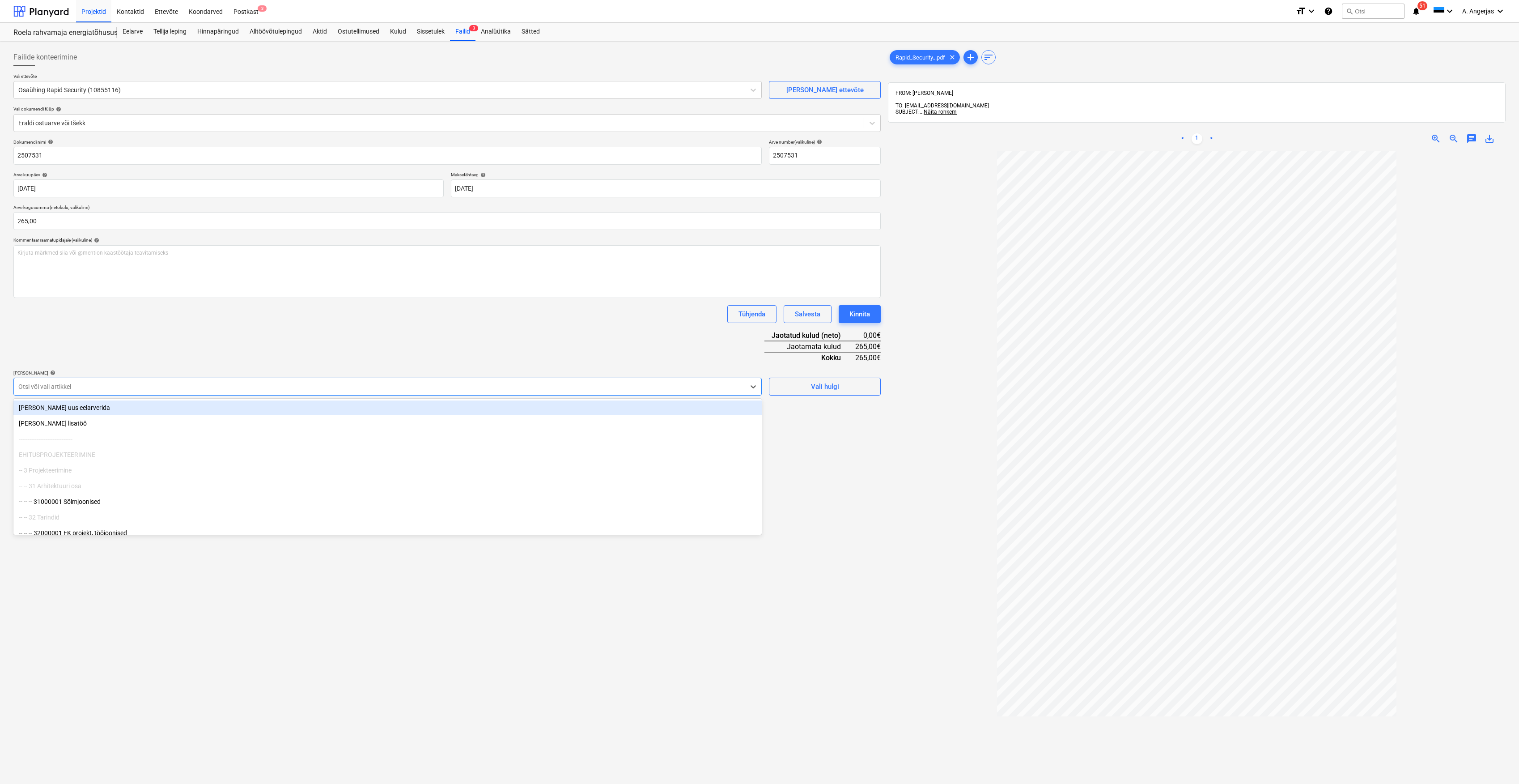
click at [134, 382] on div at bounding box center [379, 386] width 722 height 9
click at [459, 300] on div "Dokumendi nimi help 2507531 Arve number (valikuline) help 2507531 Arve kuupäev …" at bounding box center [447, 267] width 867 height 256
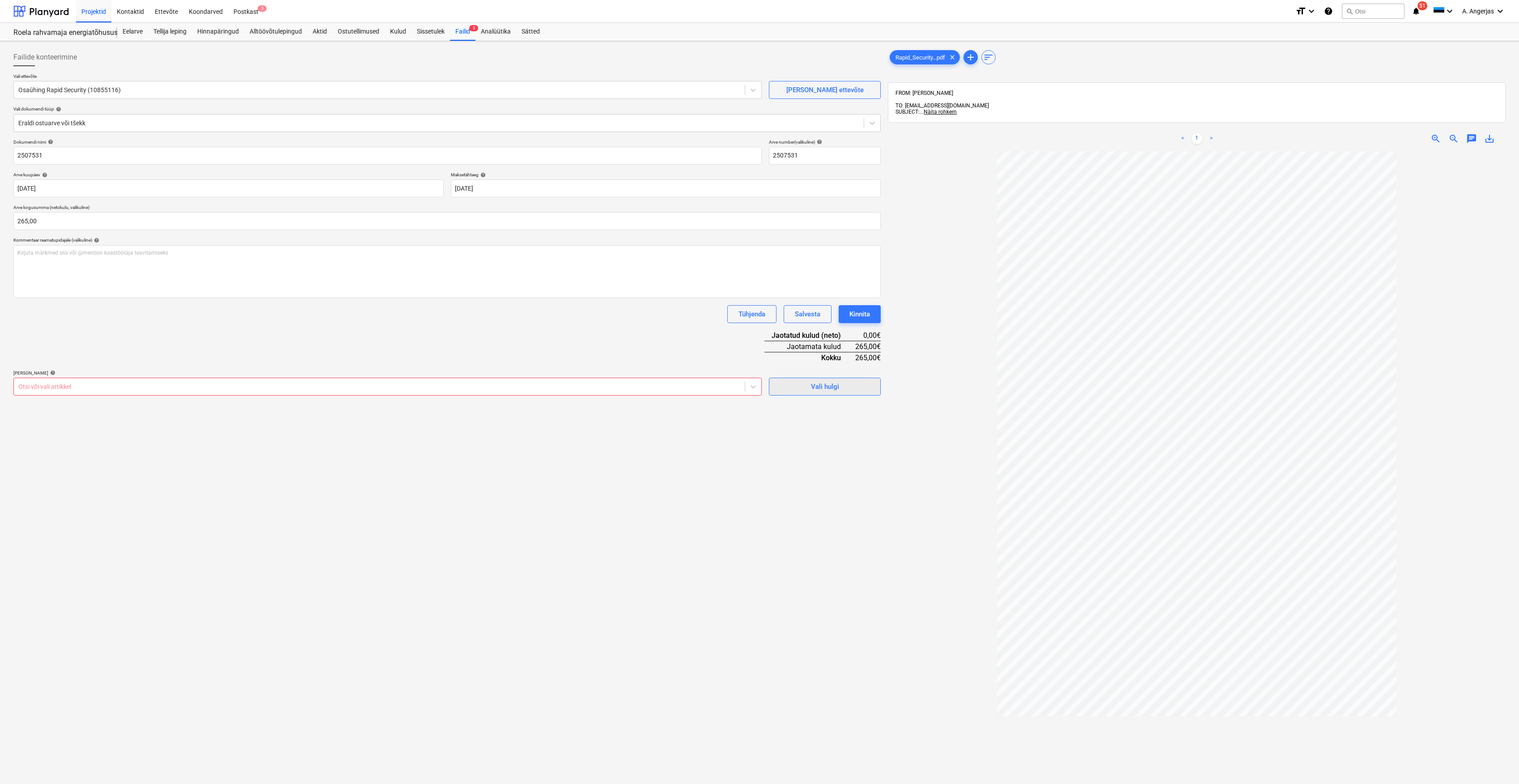
click at [753, 389] on div "Vali hulgi" at bounding box center [825, 386] width 28 height 12
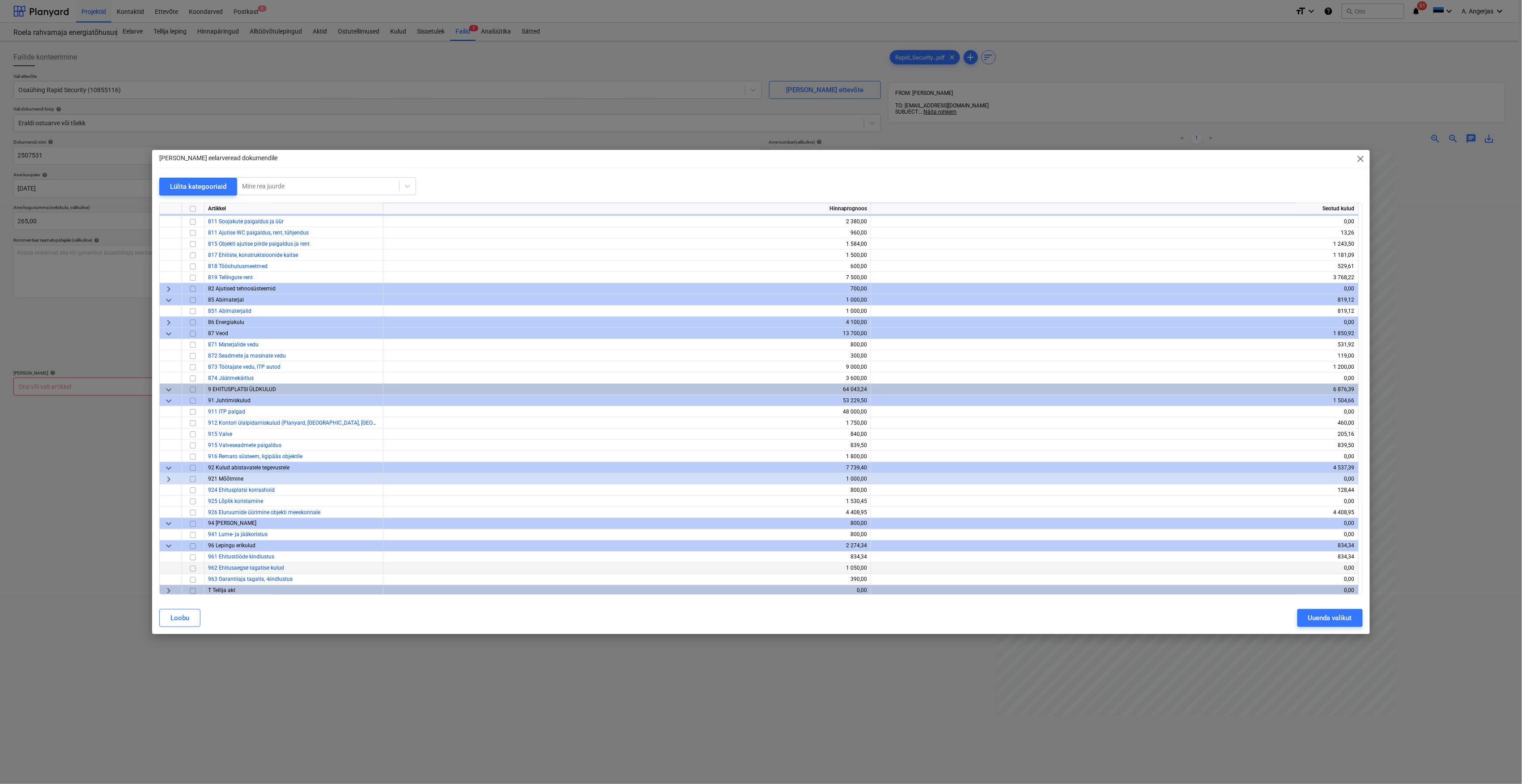
scroll to position [3080, 0]
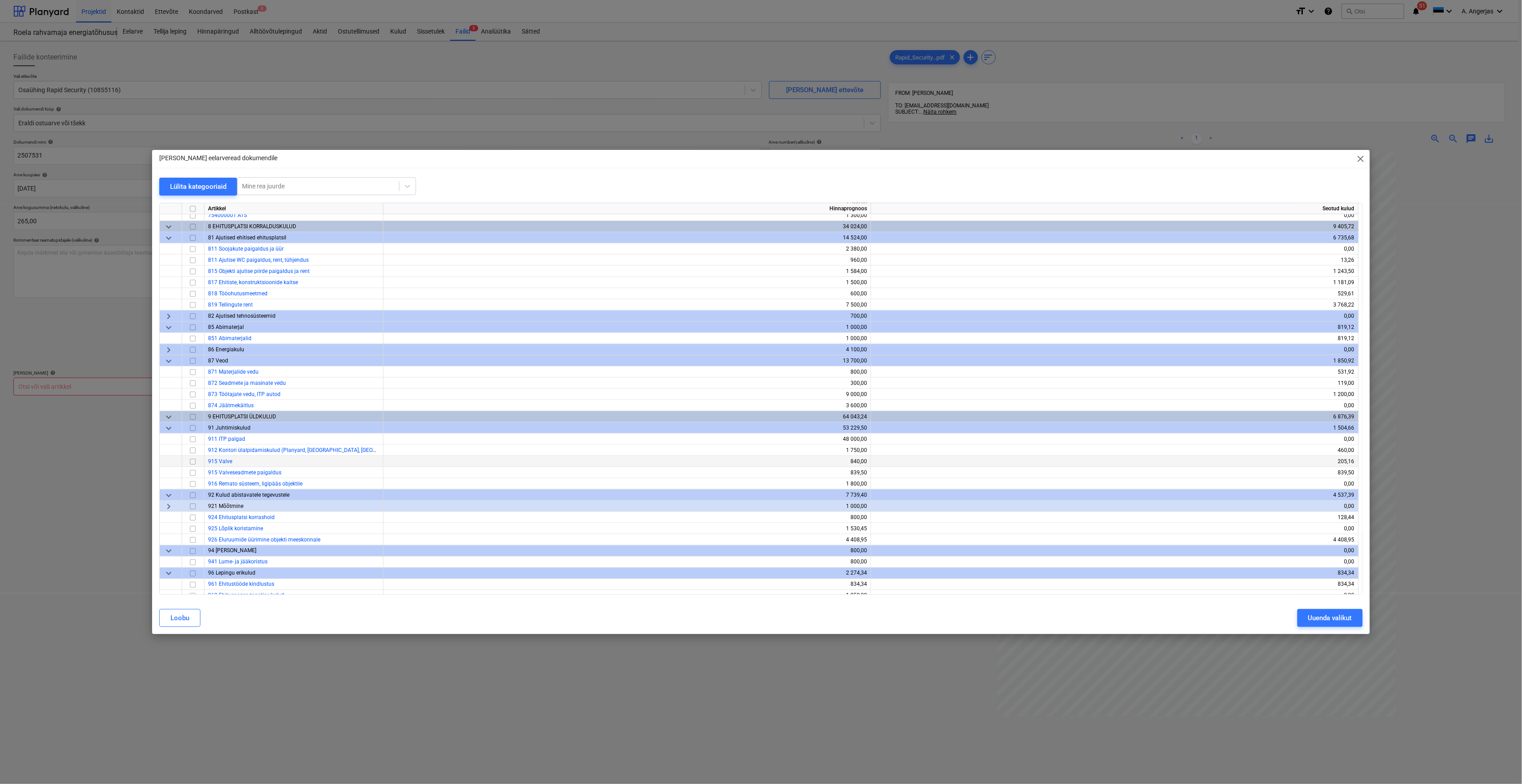
click at [191, 458] on input "checkbox" at bounding box center [193, 461] width 11 height 11
click at [753, 559] on div "Uuenda valikut" at bounding box center [1330, 618] width 44 height 12
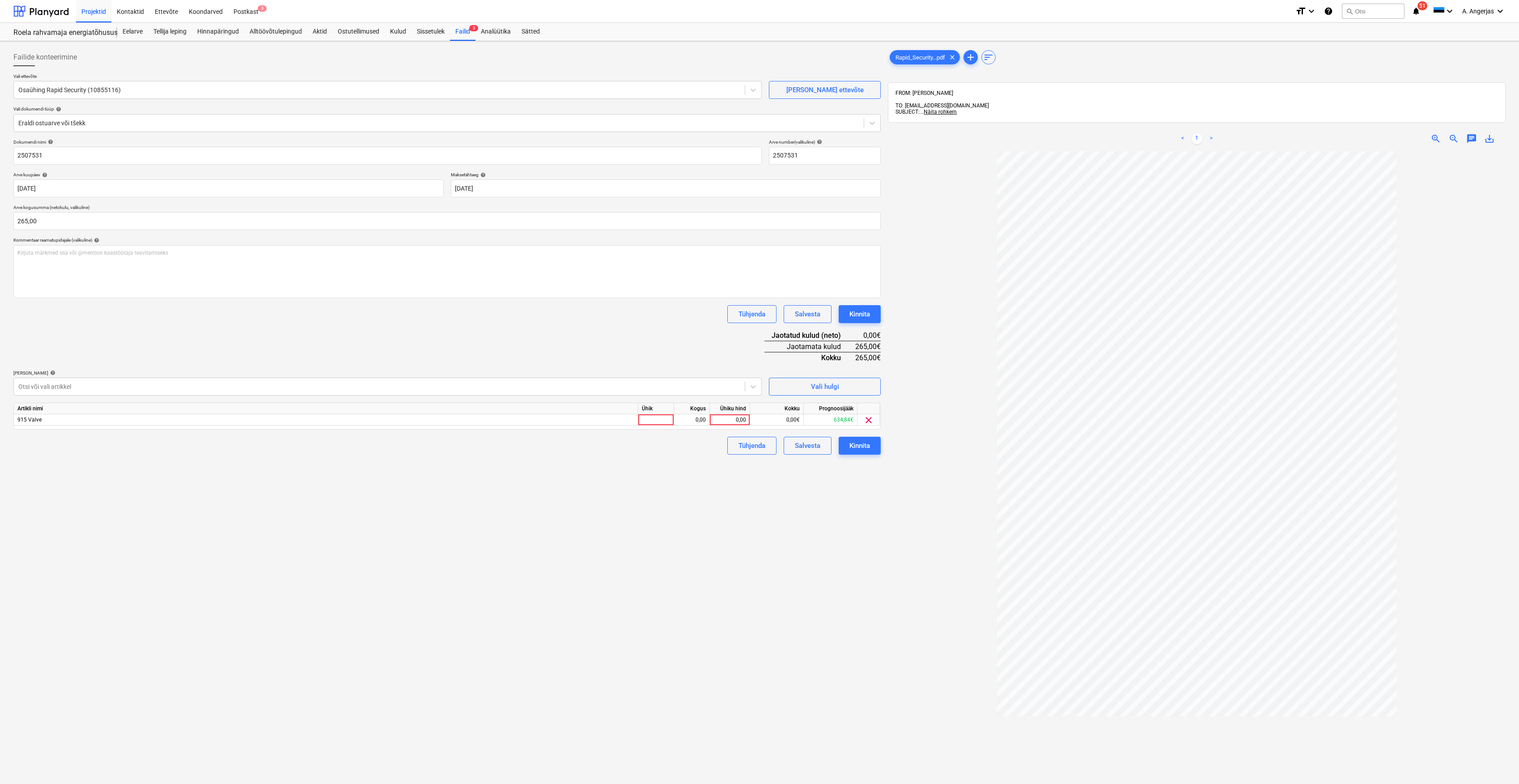
click at [650, 425] on div "Artikli nimi Ühik Kogus Ühiku hind Kokku Prognoosijääk 915 Valve 0,00 0,00 0,00…" at bounding box center [447, 415] width 867 height 27
click at [655, 421] on div at bounding box center [656, 419] width 36 height 11
type input "1"
click at [679, 417] on div "0,00" at bounding box center [692, 419] width 28 height 11
drag, startPoint x: 665, startPoint y: 421, endPoint x: 591, endPoint y: 415, distance: 74.2
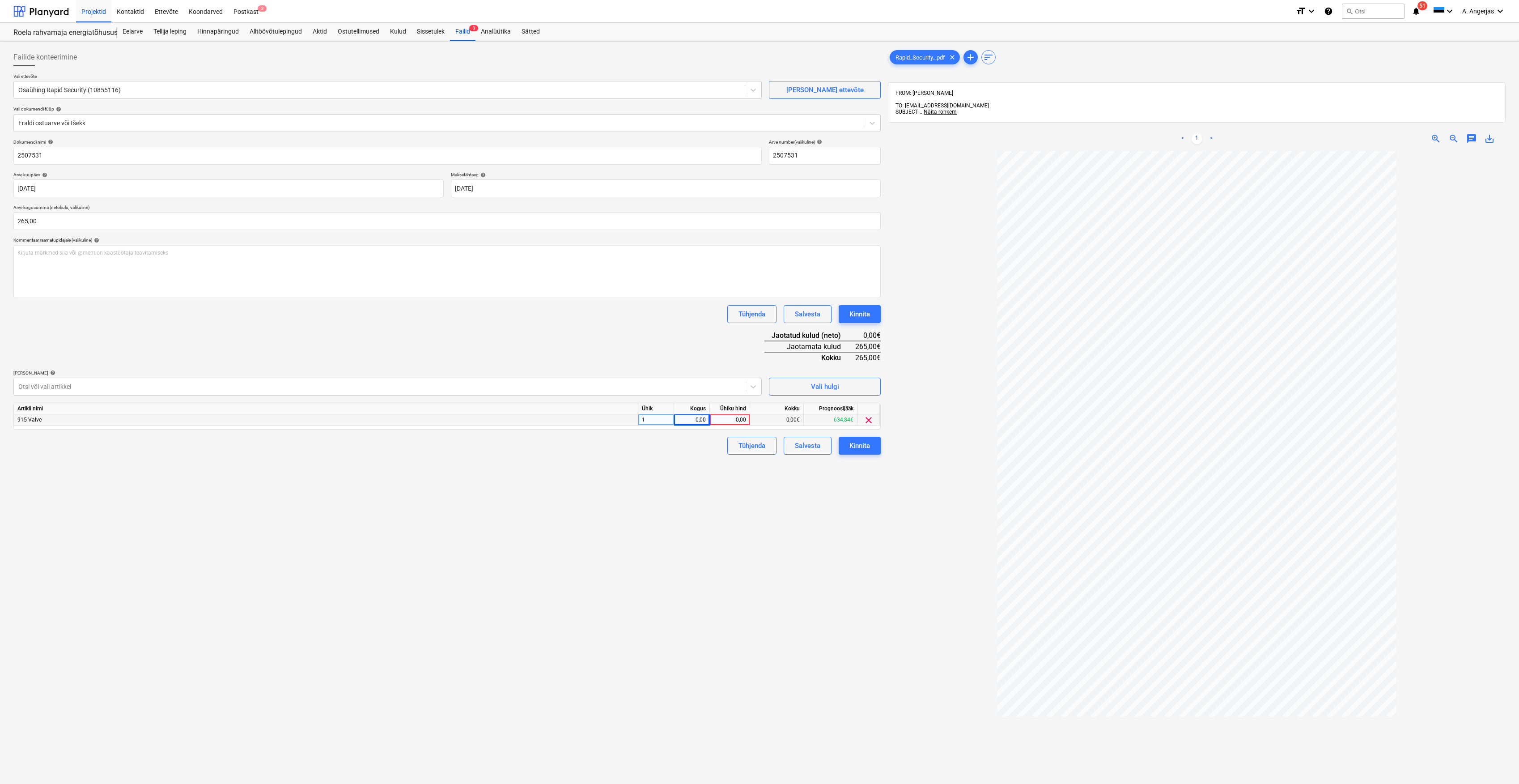
click at [0, 0] on div "915 Valve 1 0,00 0,00 0,00€ 634,84€ clear" at bounding box center [0, 0] width 0 height 0
click at [659, 419] on div "1" at bounding box center [656, 419] width 36 height 11
type input "tk"
click at [720, 414] on div "0,00" at bounding box center [730, 419] width 32 height 11
type input "265"
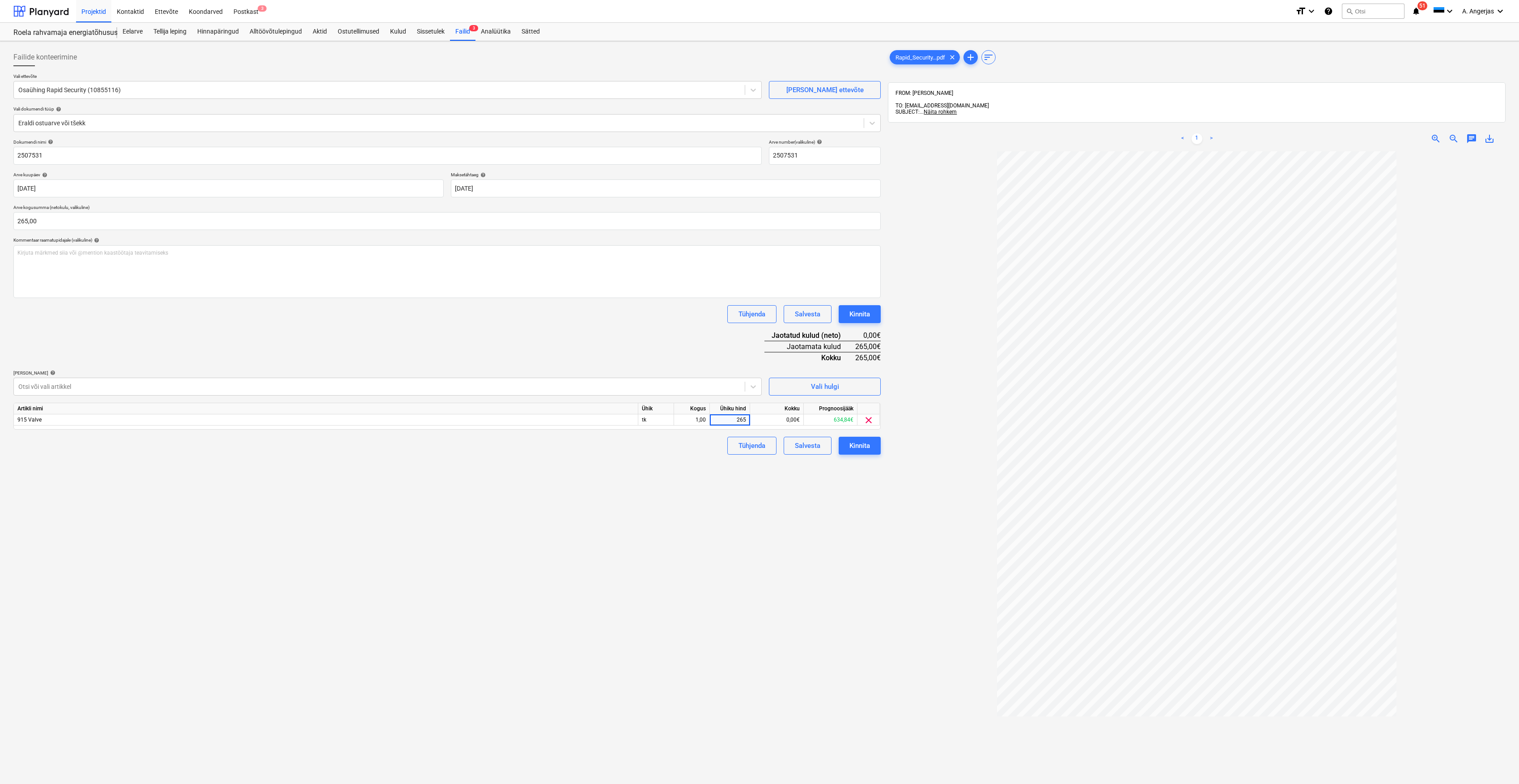
click at [705, 559] on div "Failide konteerimine Vali ettevõte Osaühing Rapid Security (10855116) [PERSON_N…" at bounding box center [447, 479] width 874 height 868
click at [753, 441] on div "Kinnita" at bounding box center [860, 445] width 21 height 12
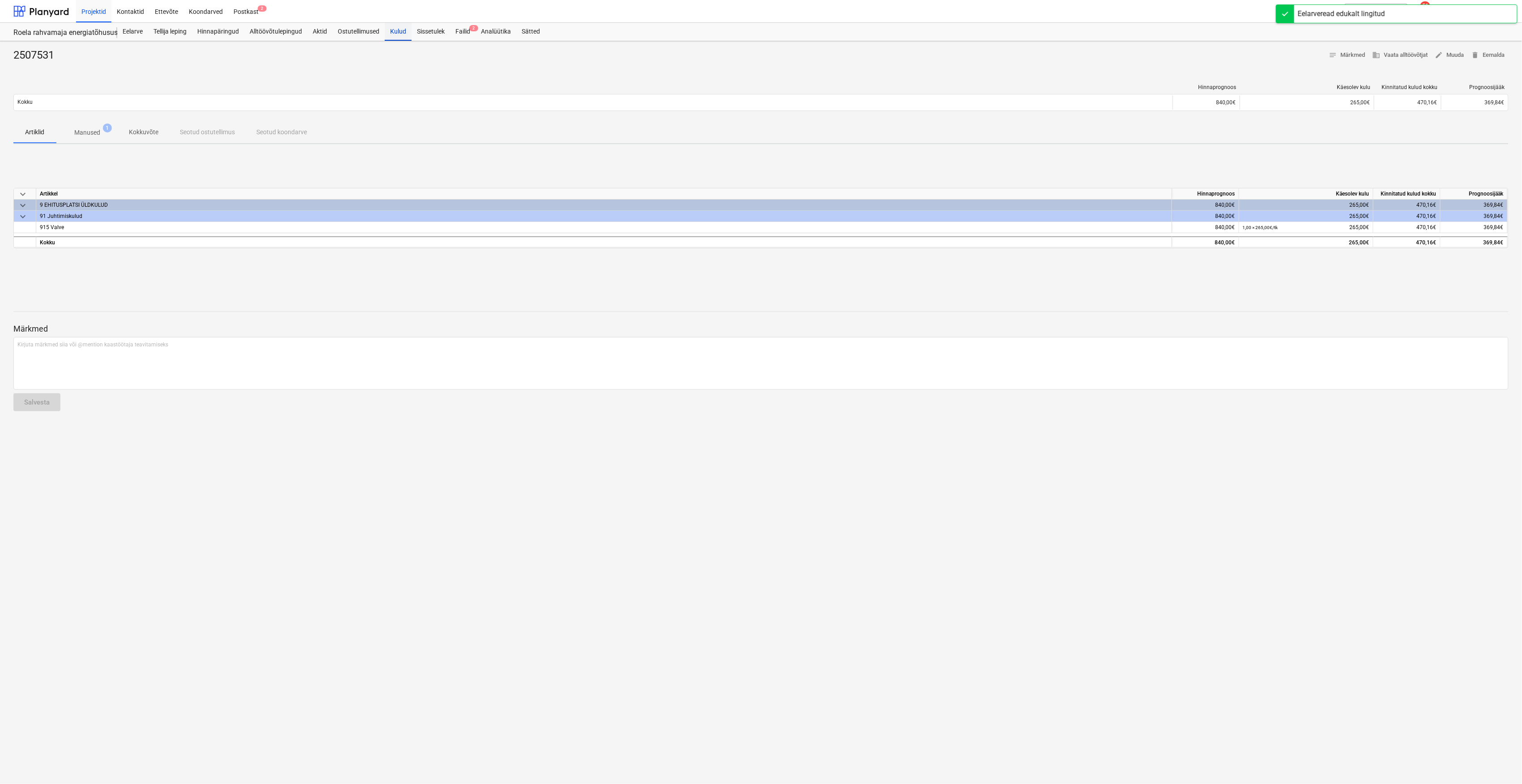
click at [399, 30] on div "Kulud" at bounding box center [398, 32] width 27 height 18
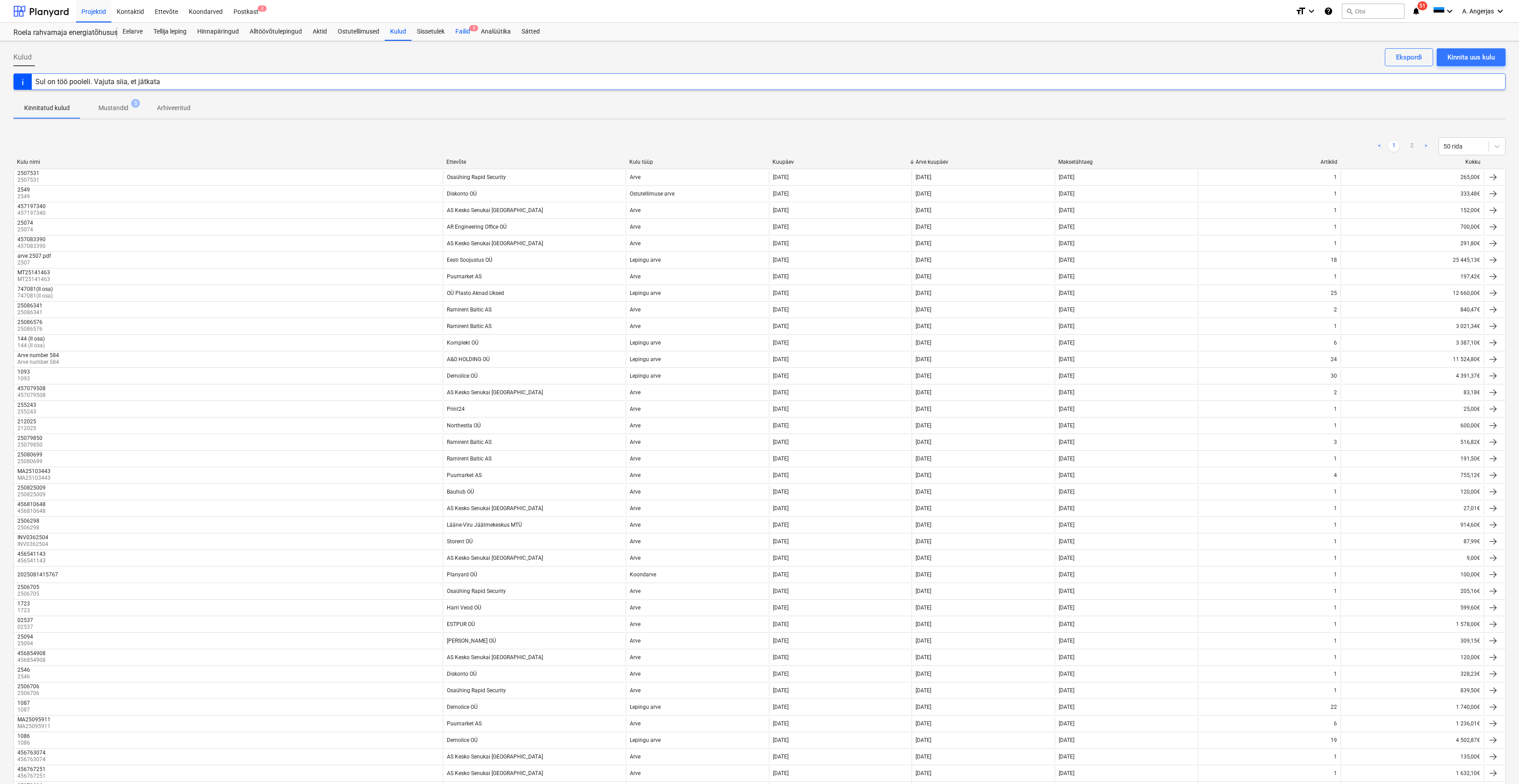
click at [461, 35] on div "Failid 2" at bounding box center [463, 32] width 25 height 18
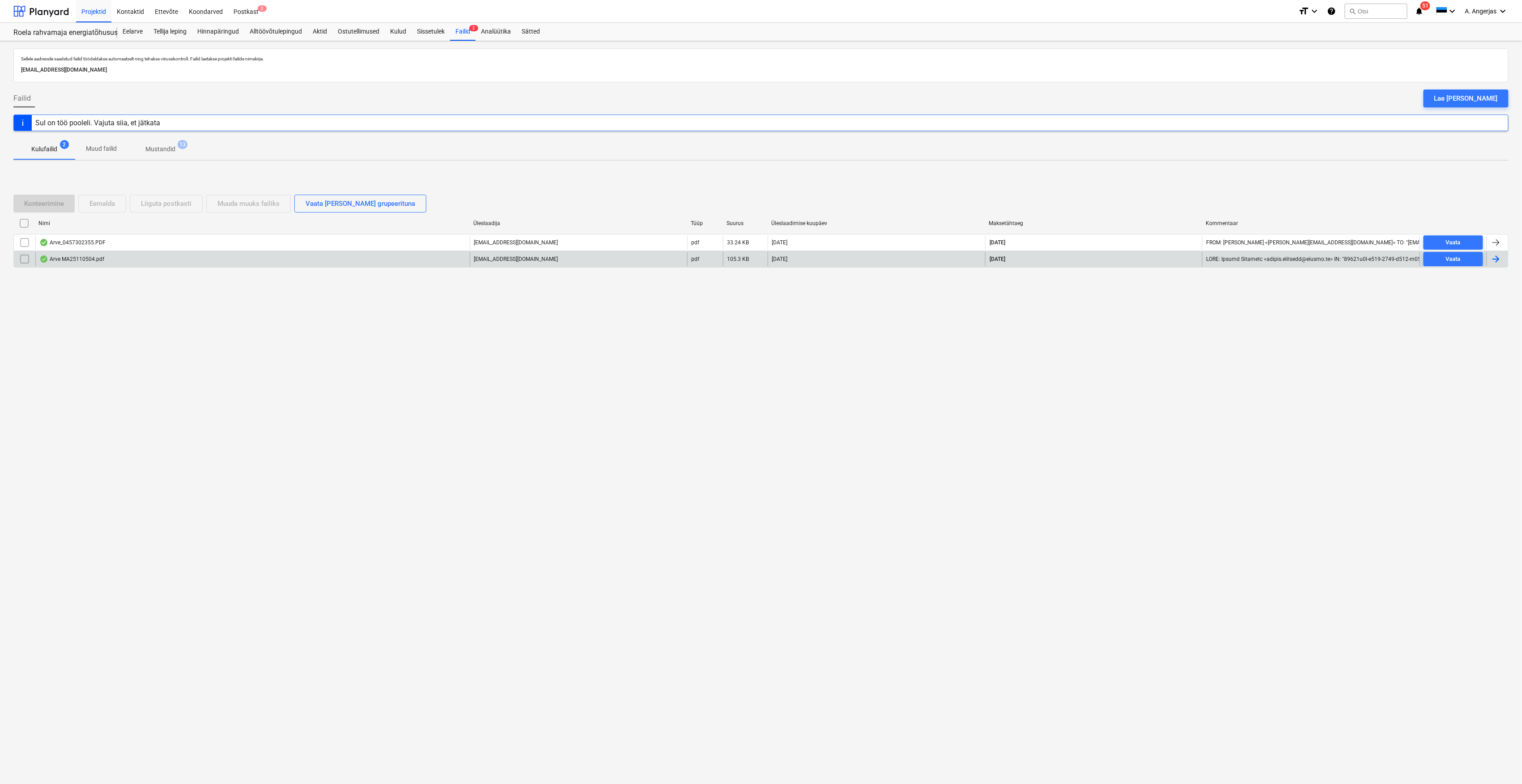
click at [72, 262] on div "Arve MA25110504.pdf" at bounding box center [72, 259] width 65 height 7
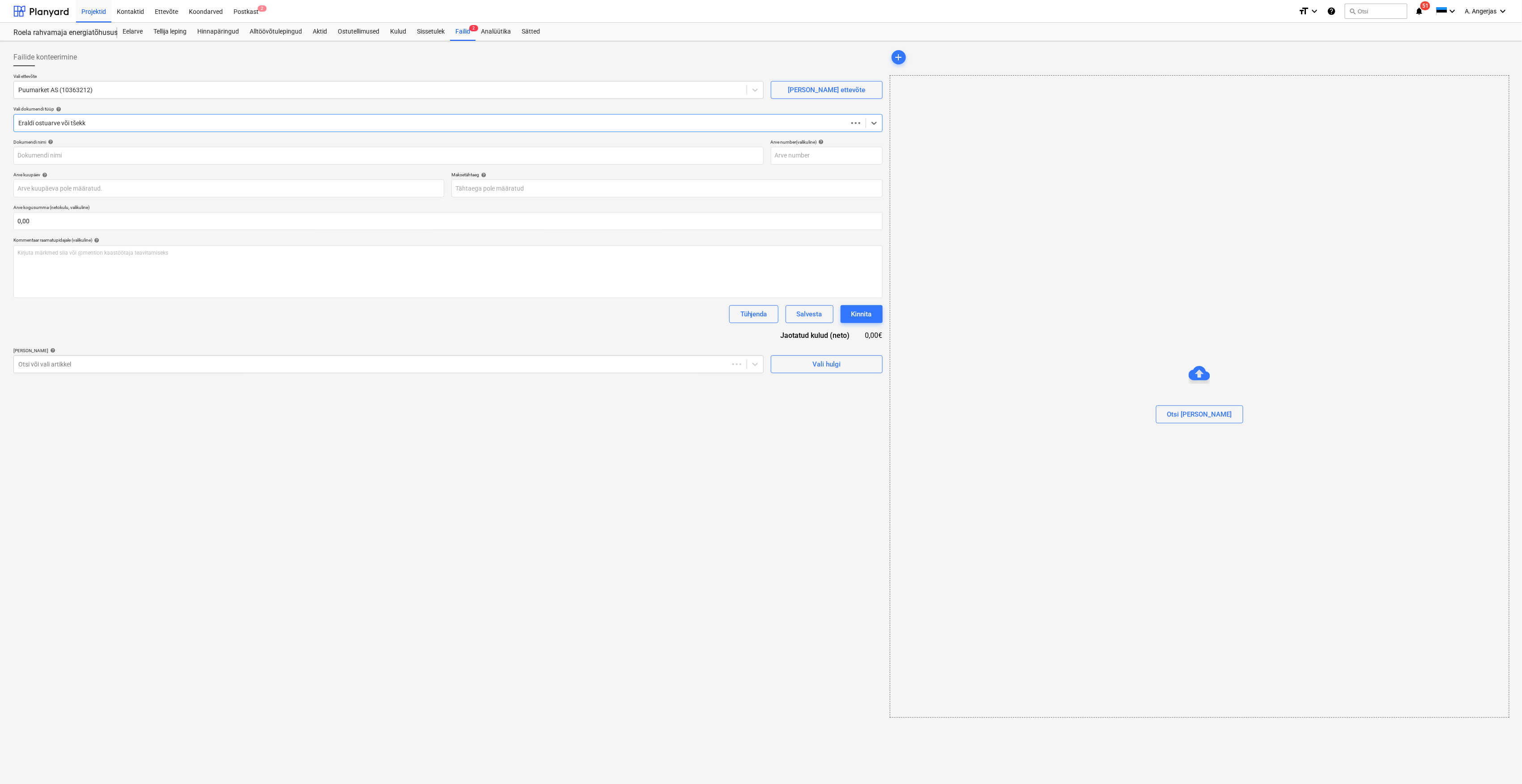
type input "MA25110504"
type input "[DATE]"
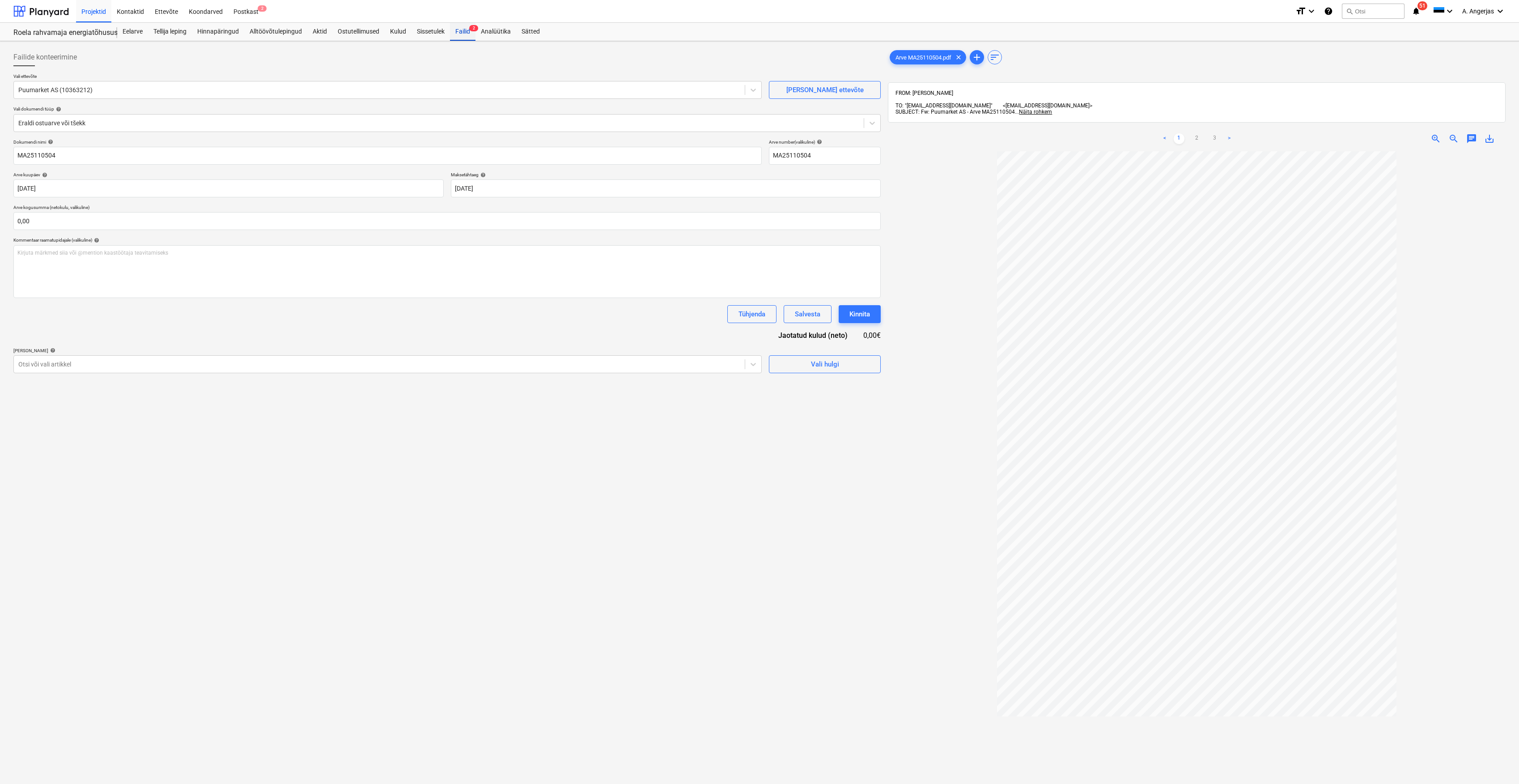
click at [471, 27] on span "2" at bounding box center [473, 28] width 9 height 6
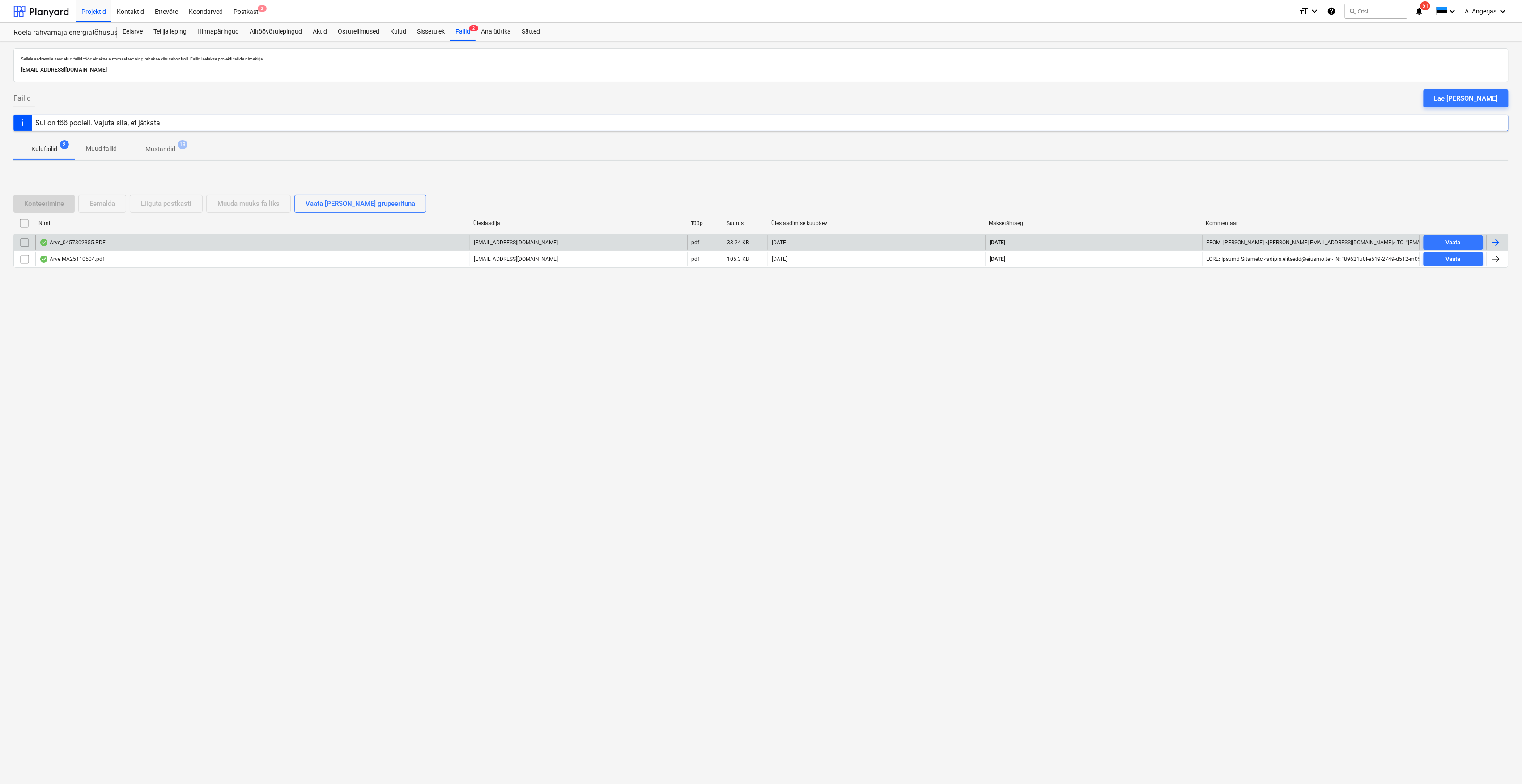
click at [113, 238] on div "Arve_0457302355.PDF" at bounding box center [252, 242] width 434 height 14
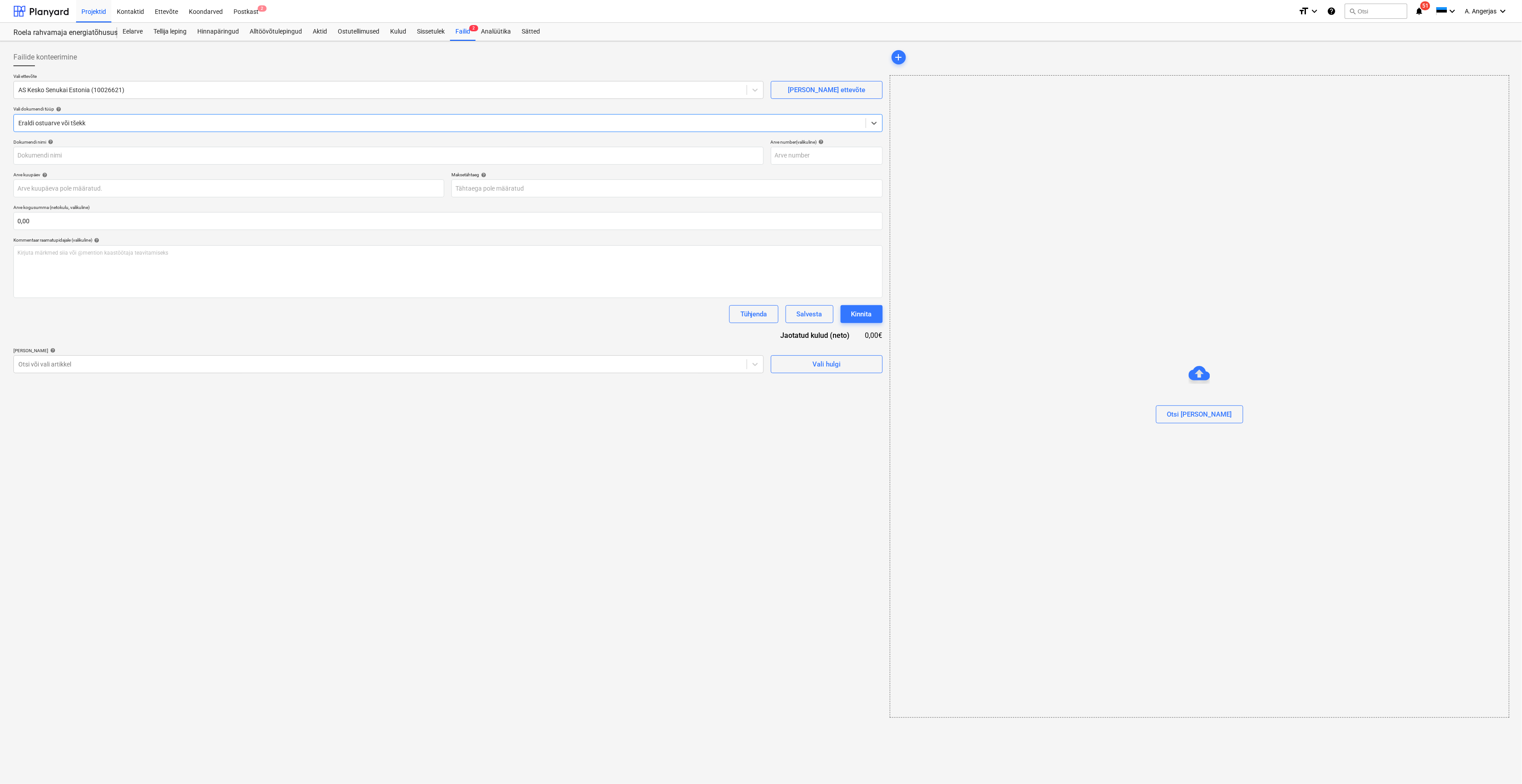
type input "457302355"
type input "[DATE]"
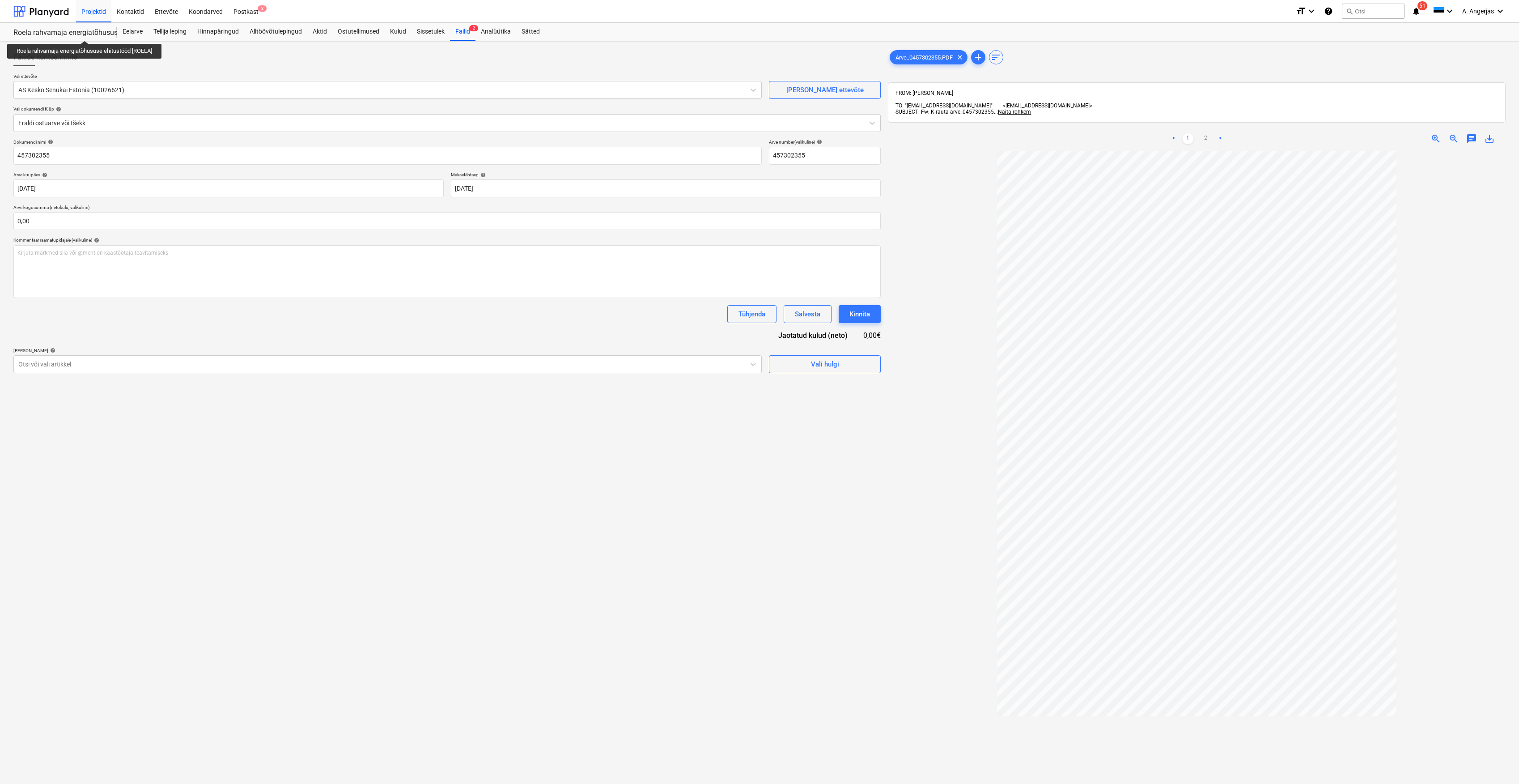
click at [86, 32] on div "Roela rahvamaja energiatõhususe ehitustööd [ROELA]" at bounding box center [60, 33] width 93 height 9
click at [27, 7] on div at bounding box center [41, 11] width 56 height 22
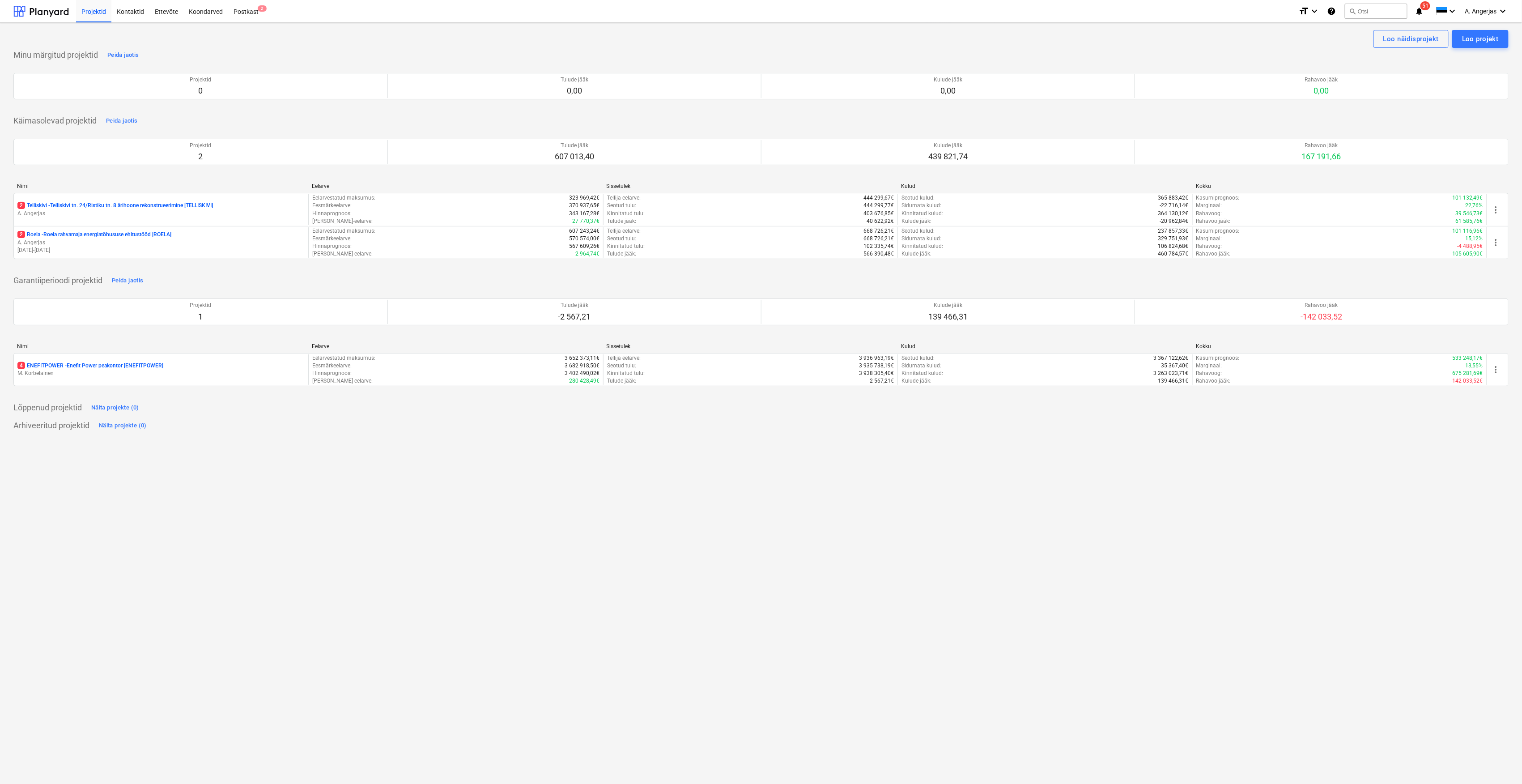
click at [221, 555] on div "Loo näidisprojekt Loo projekt Minu märgitud projektid Peida jaotis Projektid 0 …" at bounding box center [761, 404] width 1522 height 761
click at [313, 559] on div "Loo näidisprojekt Loo projekt Minu märgitud projektid Peida jaotis Projektid 0 …" at bounding box center [761, 404] width 1522 height 761
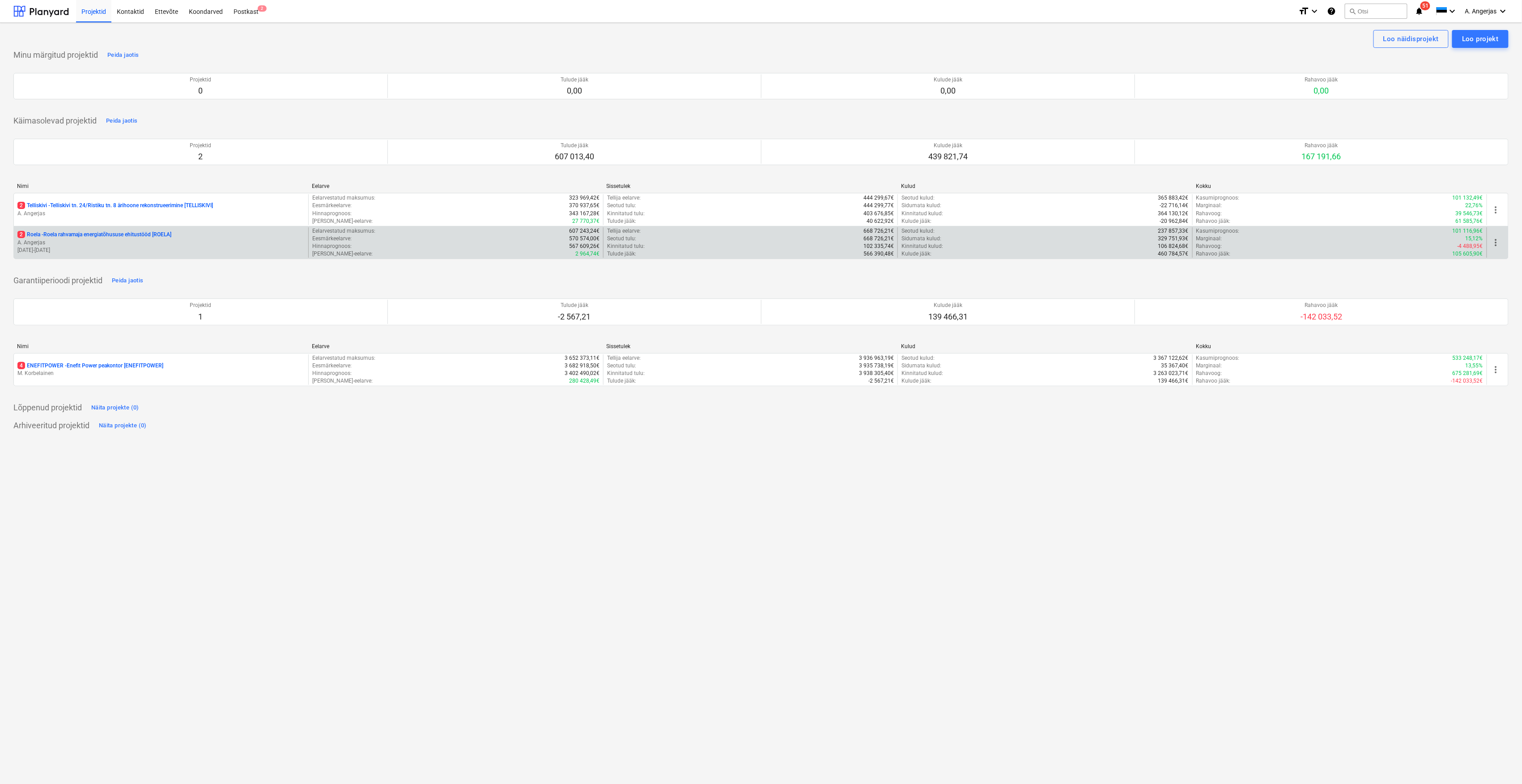
click at [24, 254] on p "[DATE] - [DATE]" at bounding box center [161, 250] width 287 height 8
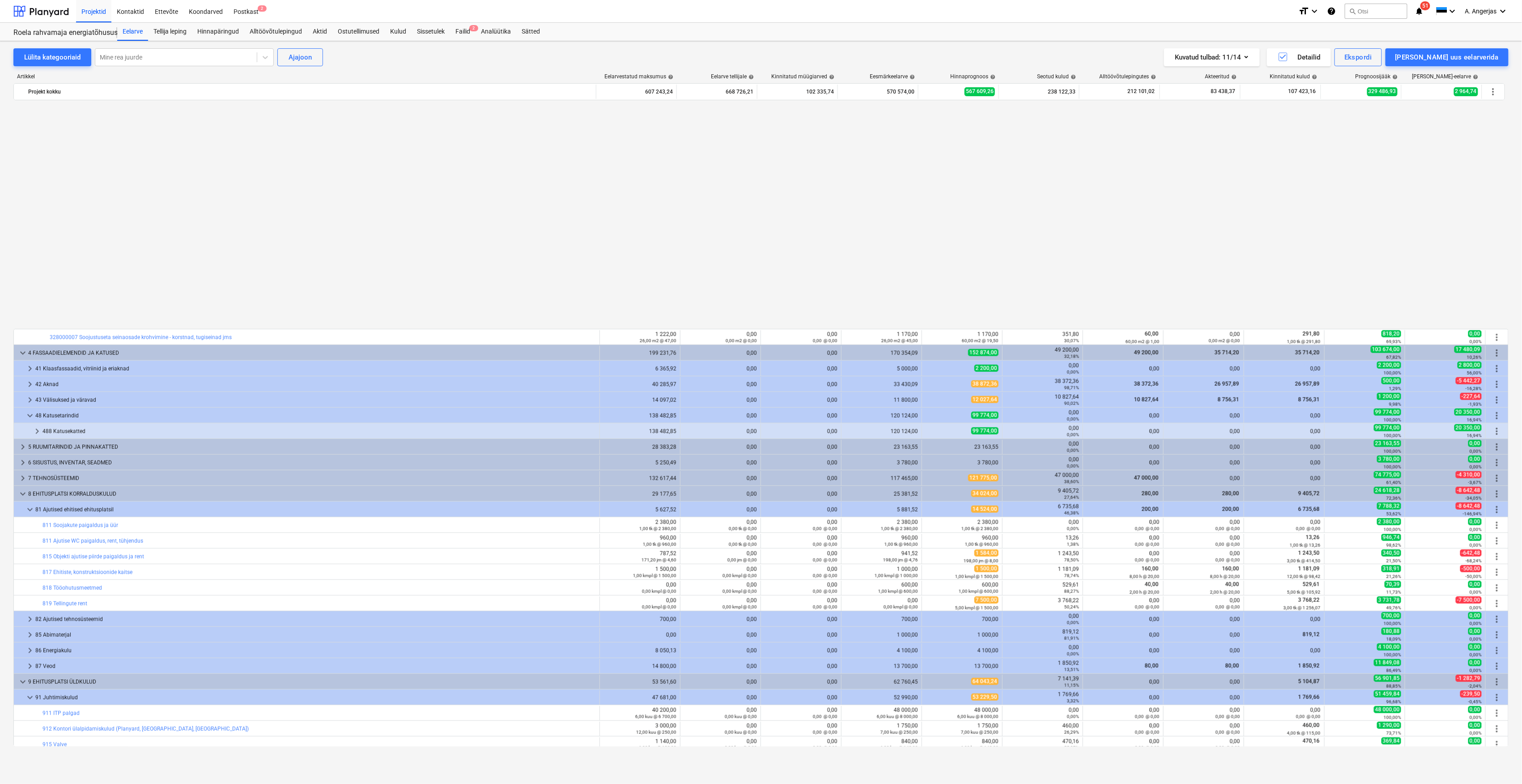
scroll to position [1033, 0]
